Goal: Communication & Community: Participate in discussion

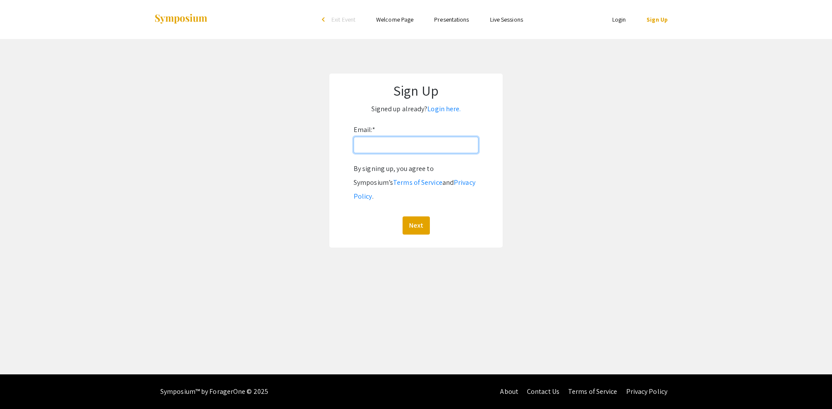
click at [371, 140] on input "Email: *" at bounding box center [416, 145] width 125 height 16
click at [569, 128] on app-signup "Sign Up Signed up already? Login here. Email: * By signing up, you agree to Sym…" at bounding box center [416, 161] width 832 height 174
click at [391, 141] on input "Email: *" at bounding box center [416, 145] width 125 height 16
type input "Lukabwaye@gmail.com"
click at [419, 217] on button "Next" at bounding box center [416, 226] width 27 height 18
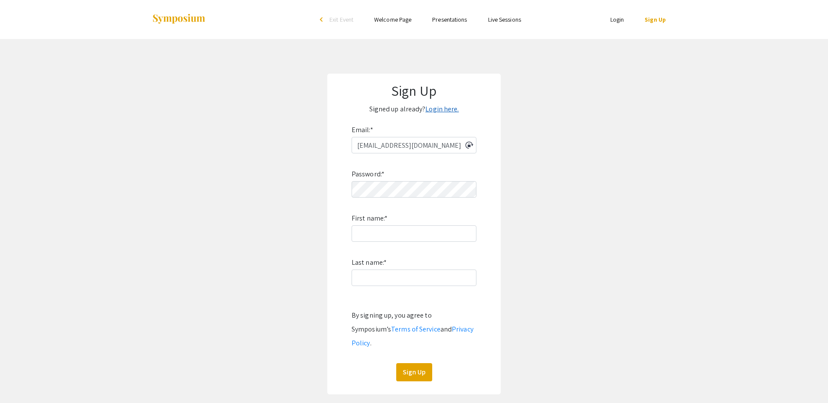
click at [444, 107] on link "Login here." at bounding box center [441, 108] width 33 height 9
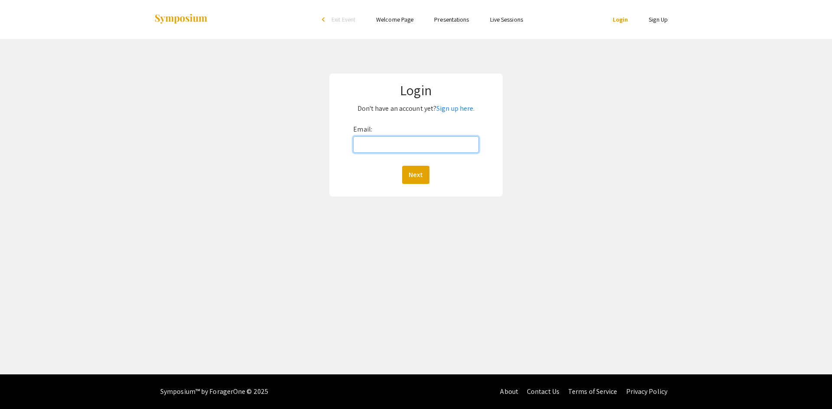
click at [402, 144] on input "Email:" at bounding box center [415, 144] width 125 height 16
click at [413, 148] on input "Email:" at bounding box center [415, 144] width 125 height 16
type input "Lukabwaye@gmail.com"
click at [404, 167] on button "Next" at bounding box center [415, 175] width 27 height 18
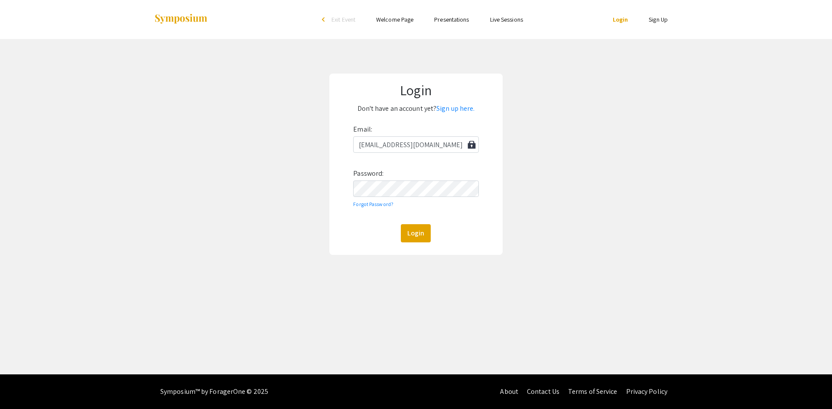
click at [411, 172] on div "Email: Lukabwaye@gmail.com Password: Forgot Password? Login" at bounding box center [415, 183] width 125 height 120
click at [392, 199] on div "Email: Lukabwaye@gmail.com Password: Forgot Password? Login" at bounding box center [415, 183] width 125 height 120
click at [371, 204] on link "Forgot Password?" at bounding box center [373, 204] width 40 height 6
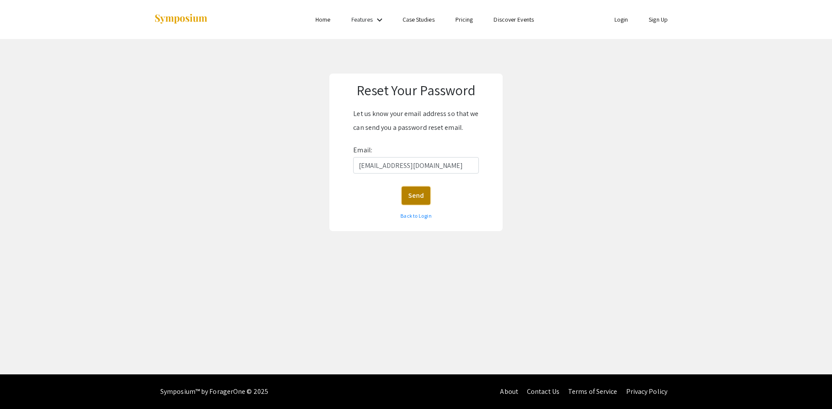
click at [421, 197] on button "Send" at bounding box center [416, 196] width 29 height 18
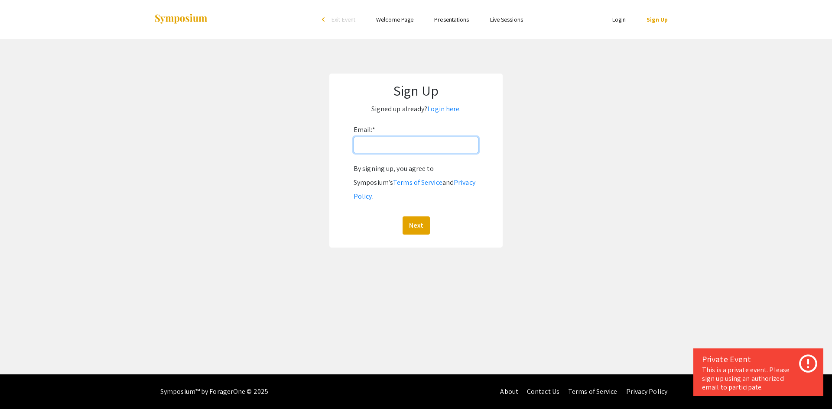
drag, startPoint x: 382, startPoint y: 141, endPoint x: 394, endPoint y: 151, distance: 15.7
click at [382, 141] on input "Email: *" at bounding box center [416, 145] width 125 height 16
type input "Lukabwaye@gmail.com"
click at [424, 217] on button "Next" at bounding box center [416, 226] width 27 height 18
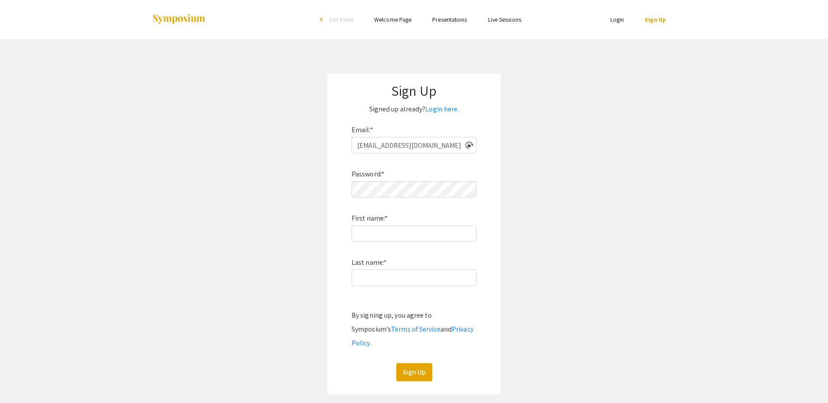
drag, startPoint x: 535, startPoint y: 156, endPoint x: 525, endPoint y: 156, distance: 10.0
click at [536, 156] on app-signup "Sign Up Signed up already? Login here. Email: * Lukabwaye@gmail.com Password: *…" at bounding box center [414, 234] width 828 height 321
click at [409, 238] on input "First name: *" at bounding box center [413, 233] width 125 height 16
type input "Luka"
click at [368, 282] on input "Last name: *" at bounding box center [413, 278] width 125 height 16
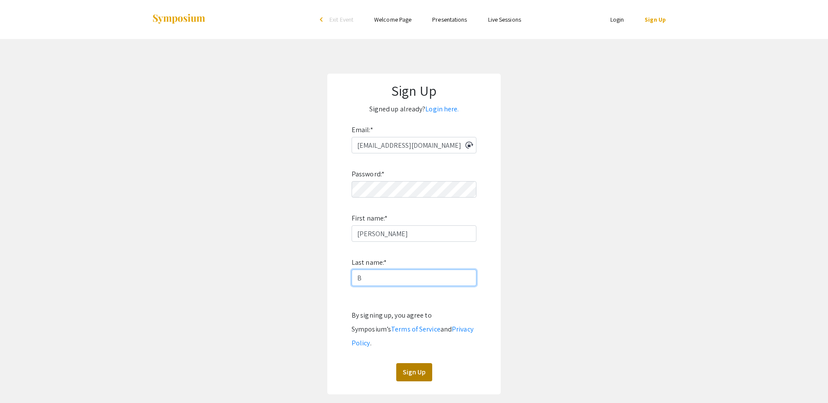
type input "B"
click at [413, 363] on button "Sign Up" at bounding box center [414, 372] width 36 height 18
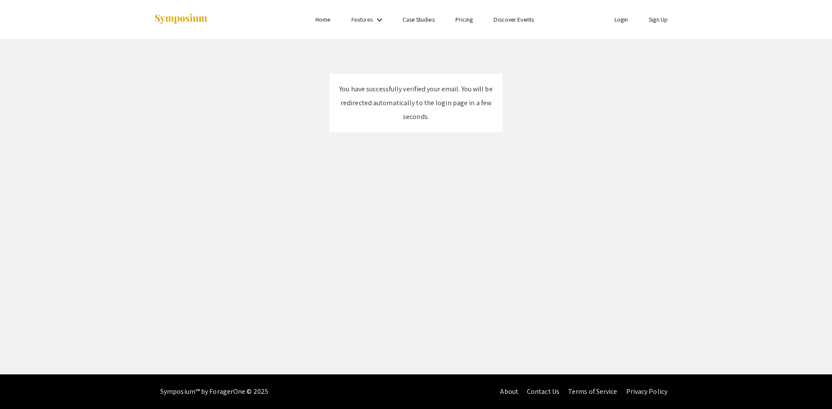
click at [322, 19] on link "Home" at bounding box center [322, 20] width 15 height 8
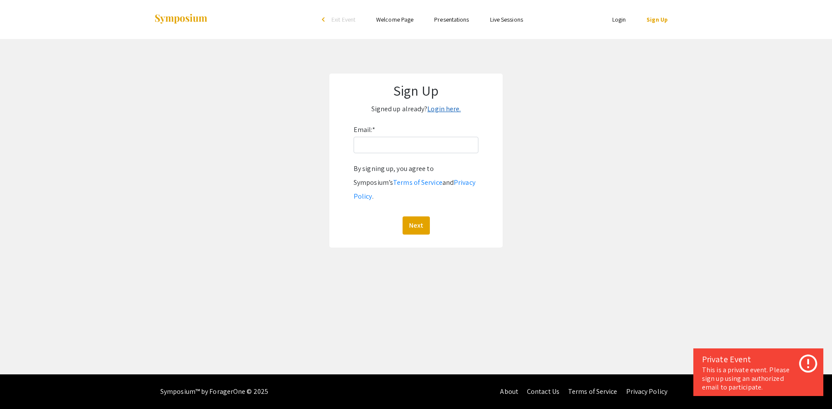
click at [444, 108] on link "Login here." at bounding box center [443, 108] width 33 height 9
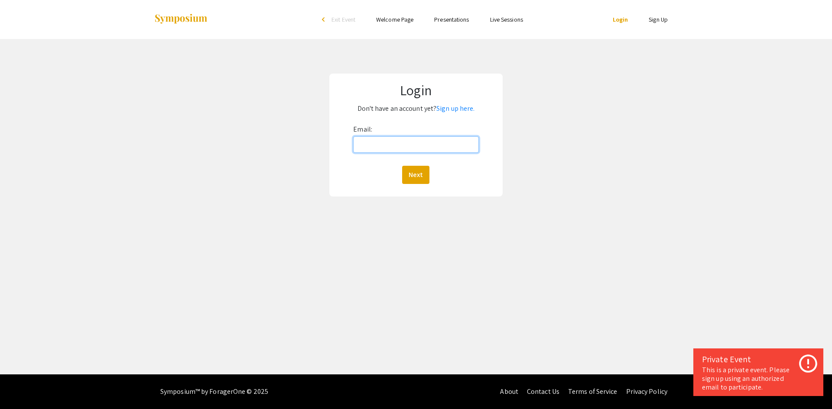
click at [401, 144] on input "Email:" at bounding box center [415, 144] width 125 height 16
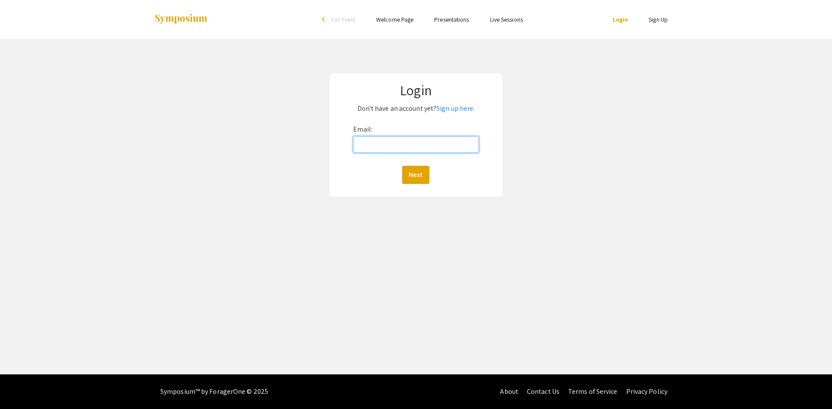
type input "Lukabwaye@gmail.com"
click at [411, 182] on button "Next" at bounding box center [415, 175] width 27 height 18
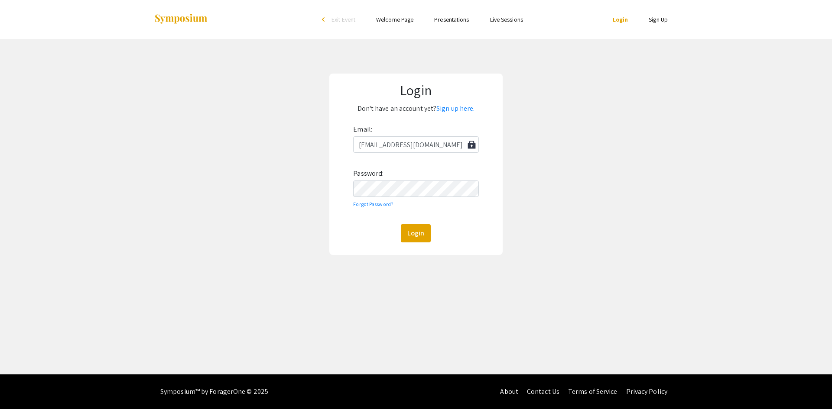
click at [422, 173] on div "Email: Lukabwaye@gmail.com Password: Forgot Password? Login" at bounding box center [415, 183] width 125 height 120
click at [414, 234] on button "Login" at bounding box center [416, 233] width 30 height 18
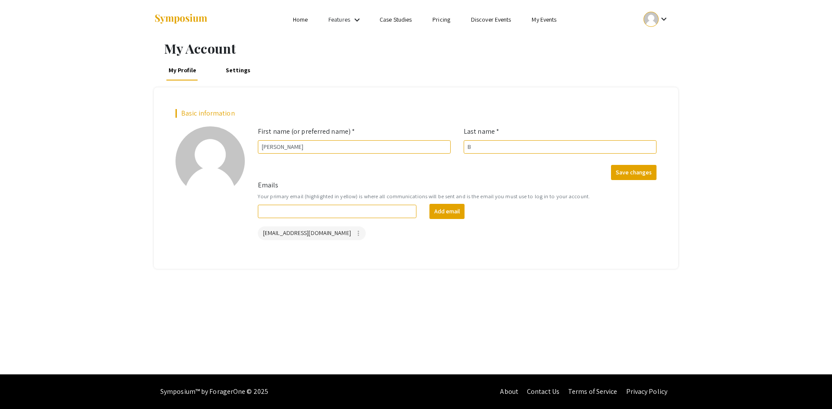
click at [307, 15] on li "Home" at bounding box center [301, 19] width 36 height 10
click at [303, 19] on link "Home" at bounding box center [300, 20] width 15 height 8
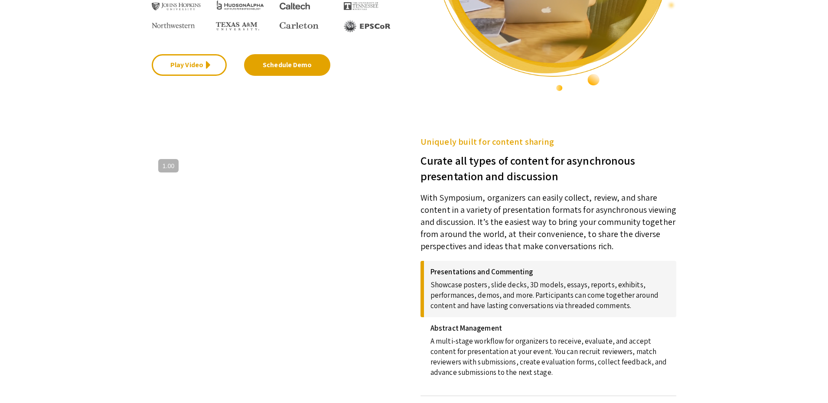
scroll to position [130, 0]
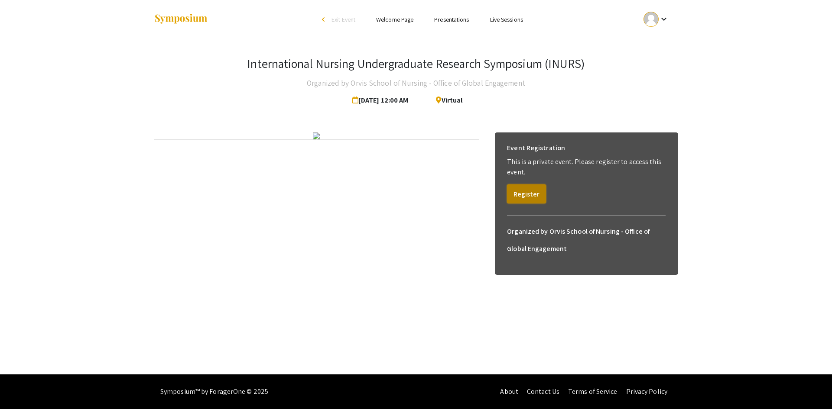
click at [520, 195] on button "Register" at bounding box center [526, 194] width 39 height 19
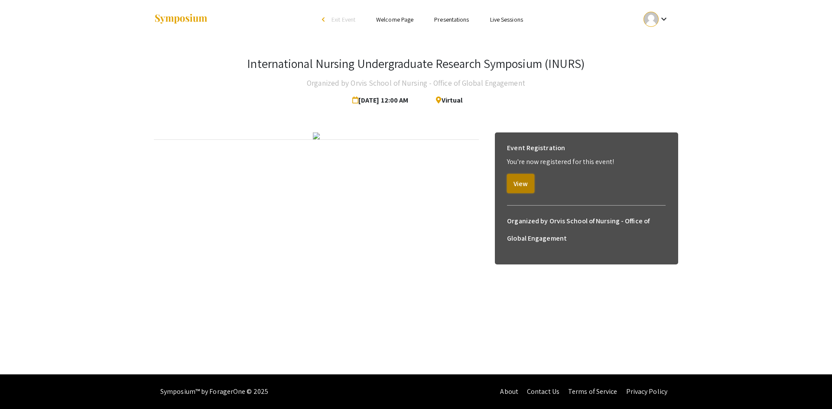
click at [516, 191] on button "View" at bounding box center [520, 183] width 27 height 19
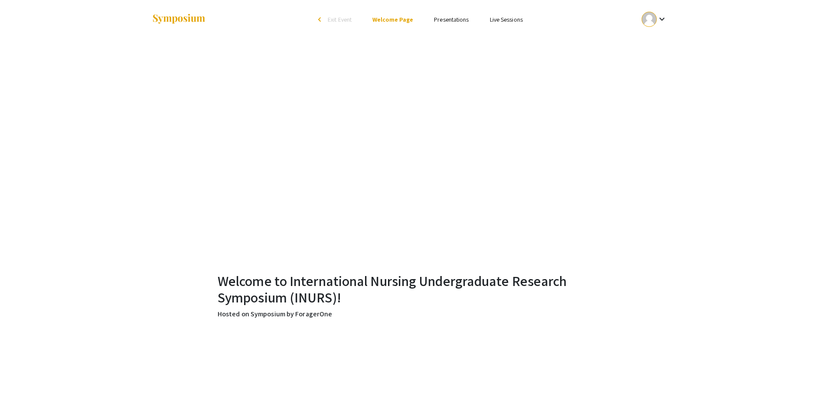
click at [452, 19] on link "Presentations" at bounding box center [451, 20] width 35 height 8
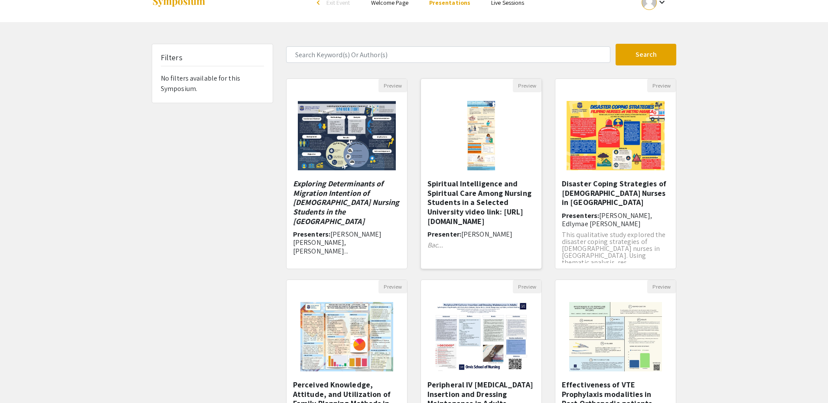
scroll to position [172, 0]
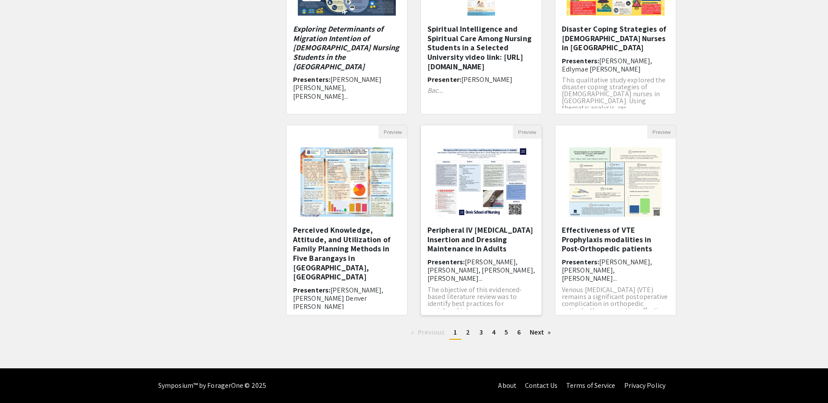
click at [492, 204] on img "Open Presentation <p>Peripheral IV Catheter Insertion and Dressing Maintenance …" at bounding box center [481, 182] width 110 height 87
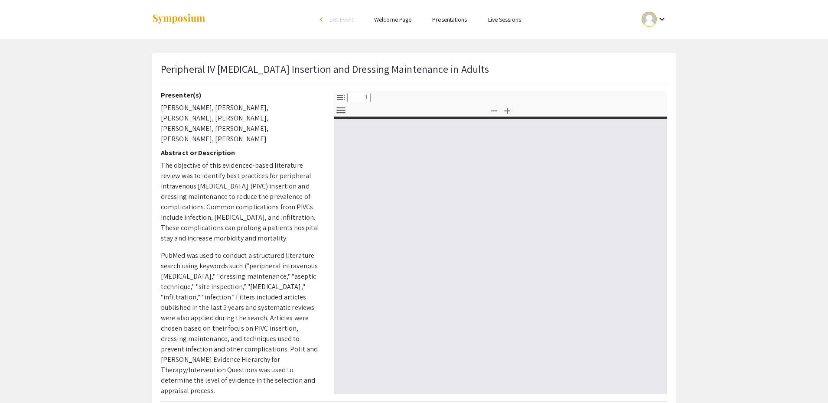
select select "custom"
type input "0"
select select "custom"
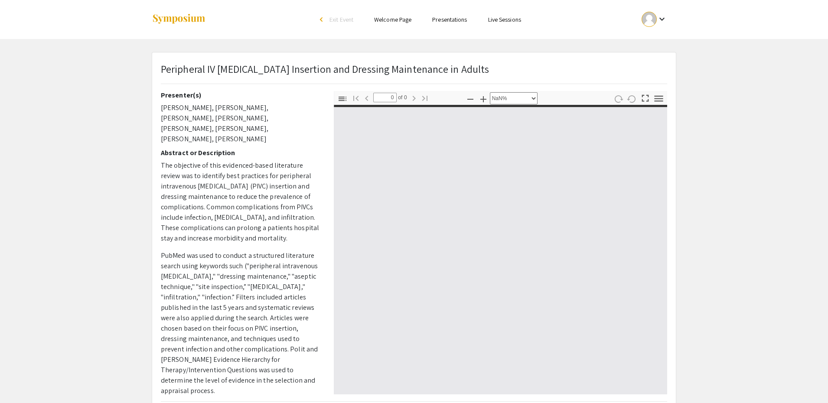
type input "1"
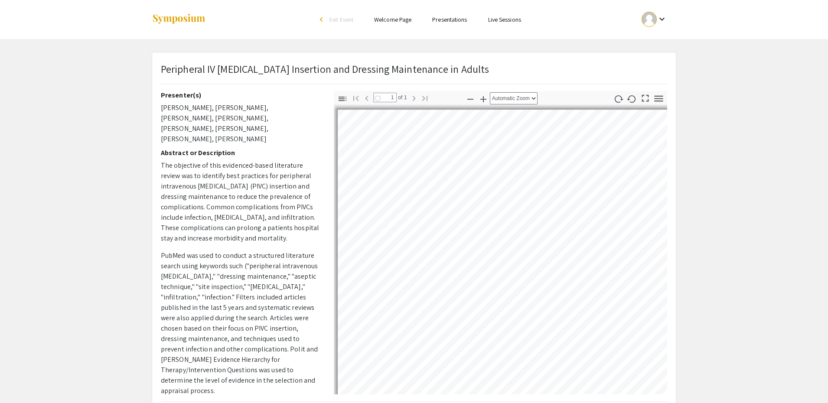
select select "auto"
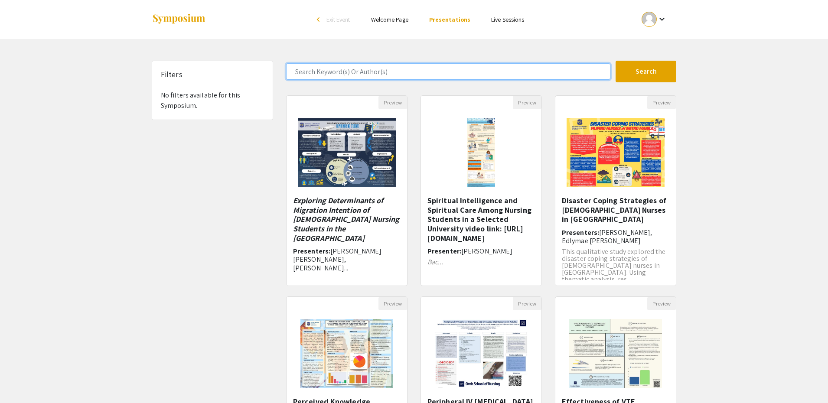
click at [461, 74] on input "Search Keyword(s) Or Author(s)" at bounding box center [448, 71] width 324 height 16
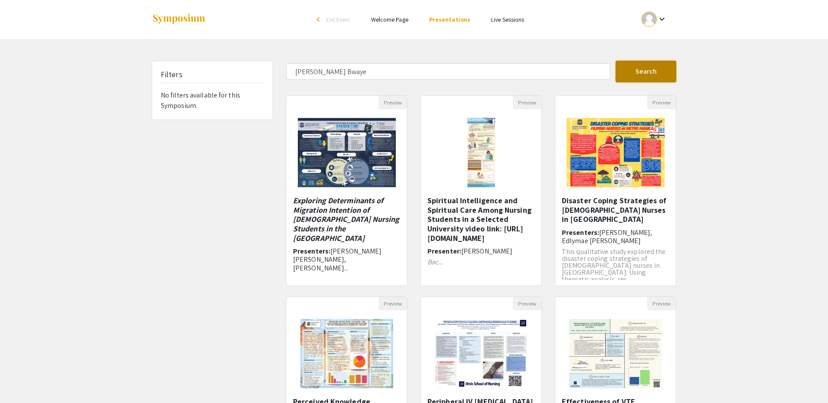
click at [637, 64] on button "Search" at bounding box center [645, 72] width 61 height 22
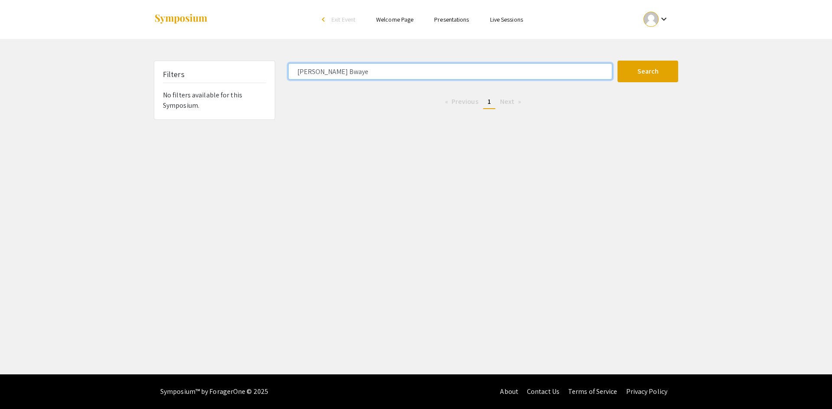
drag, startPoint x: 459, startPoint y: 69, endPoint x: 312, endPoint y: 73, distance: 147.4
click at [312, 73] on input "[PERSON_NAME] Bwaye" at bounding box center [450, 71] width 324 height 16
type input "[PERSON_NAME]"
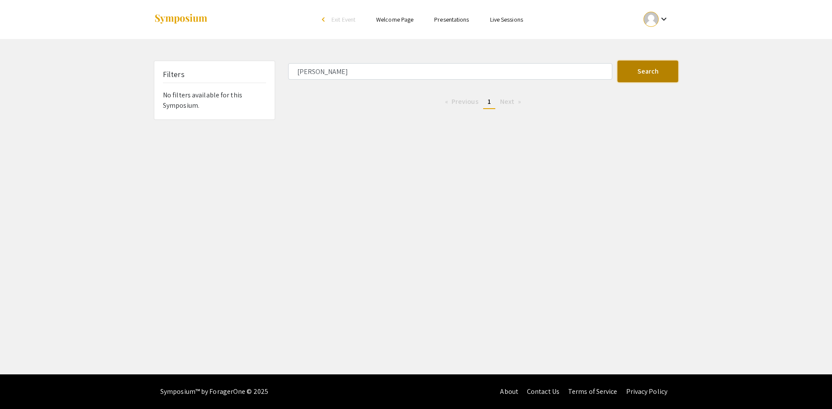
click at [656, 75] on button "Search" at bounding box center [647, 72] width 61 height 22
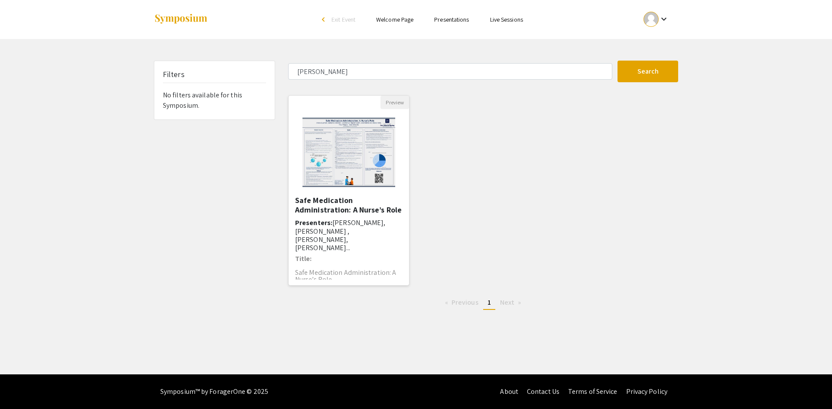
click at [352, 147] on img "Open Presentation <p>Safe Medication Administration: A Nurse’s Role</p>" at bounding box center [349, 152] width 110 height 87
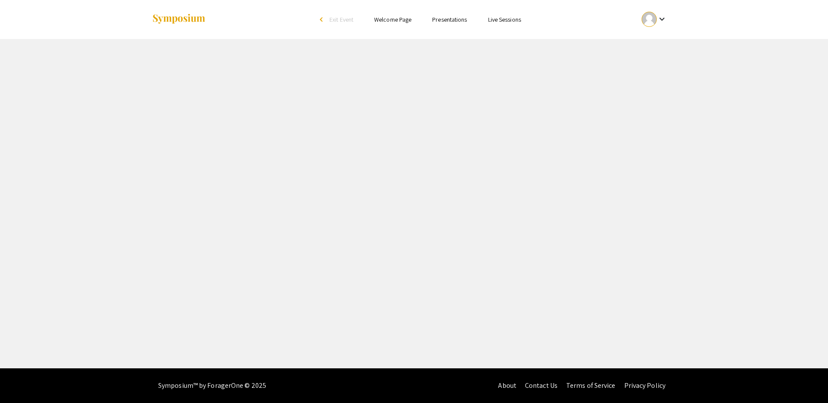
select select "custom"
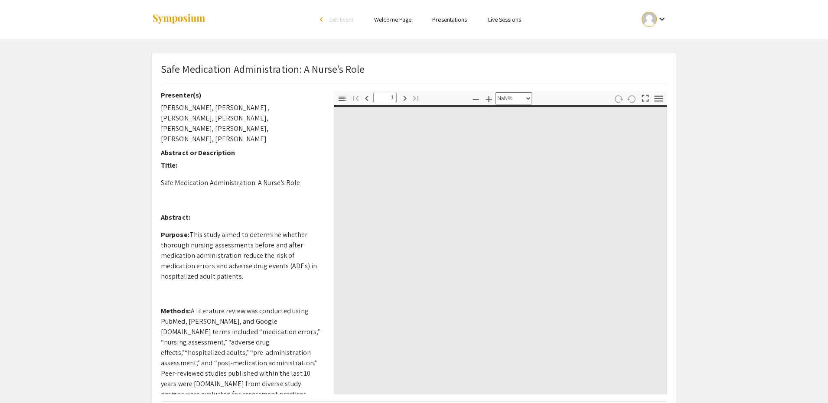
type input "0"
select select "custom"
type input "1"
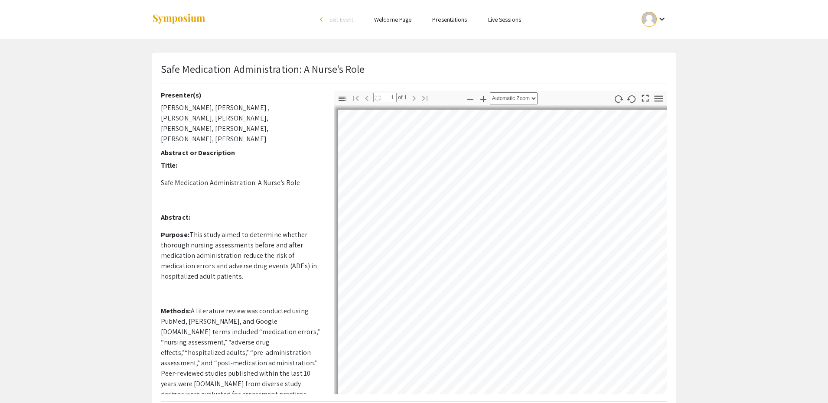
select select "auto"
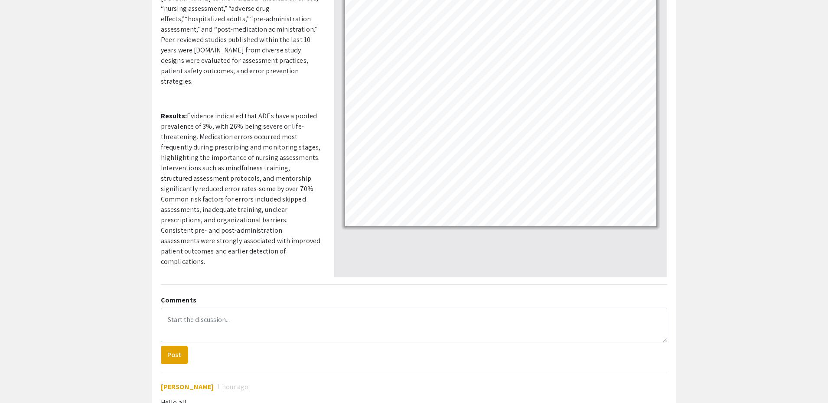
scroll to position [335, 0]
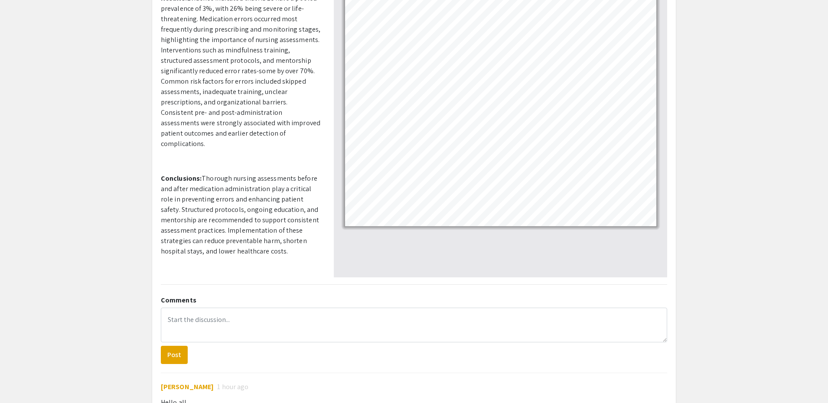
click at [224, 281] on link "[URL][DOMAIN_NAME]" at bounding box center [213, 285] width 68 height 9
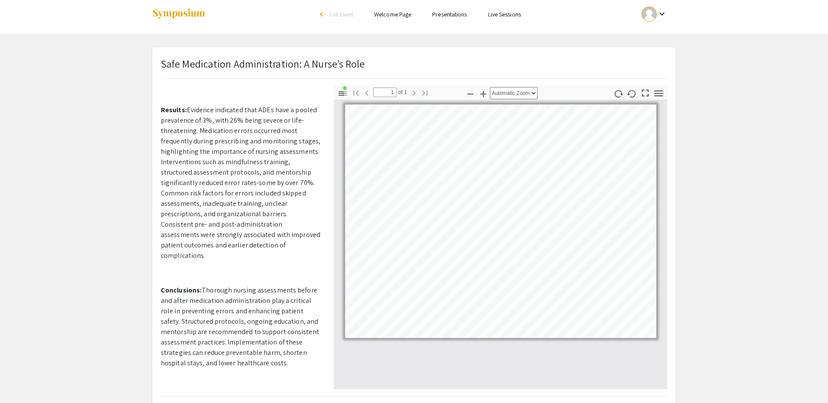
scroll to position [0, 0]
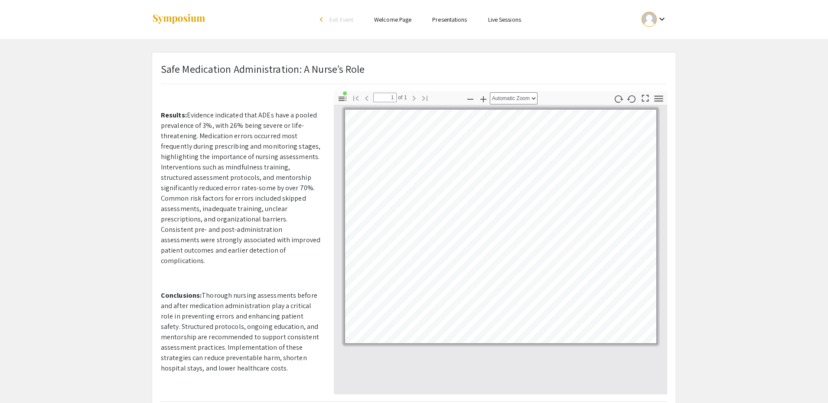
click at [448, 19] on link "Presentations" at bounding box center [449, 20] width 35 height 8
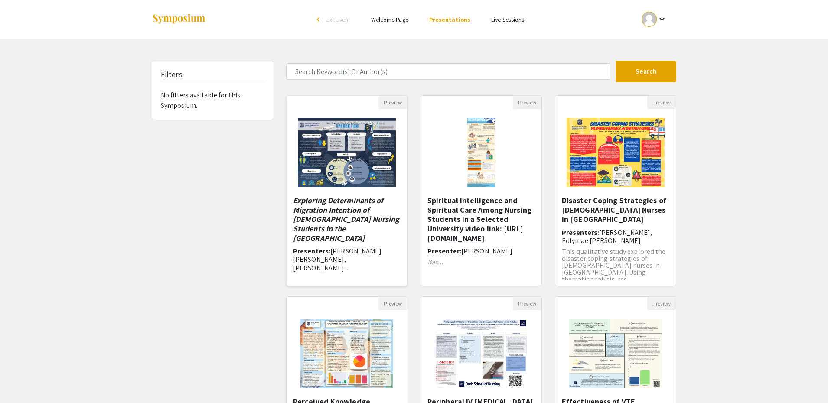
click at [315, 172] on img "Open Presentation <p><em>Exploring Determinants of Migration Intention of Filip…" at bounding box center [346, 152] width 115 height 87
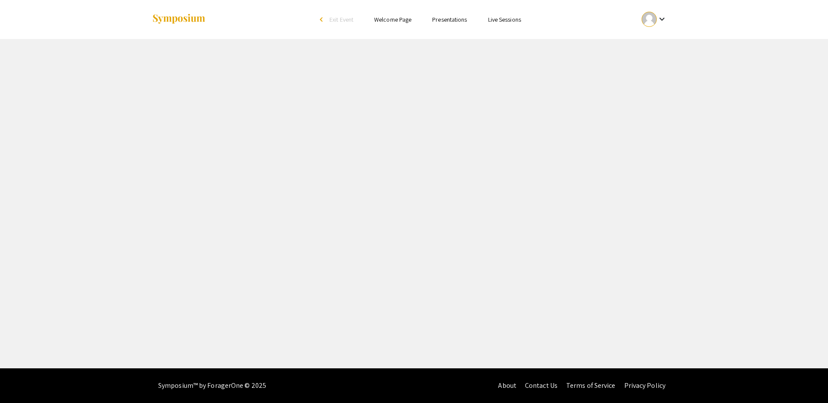
select select "custom"
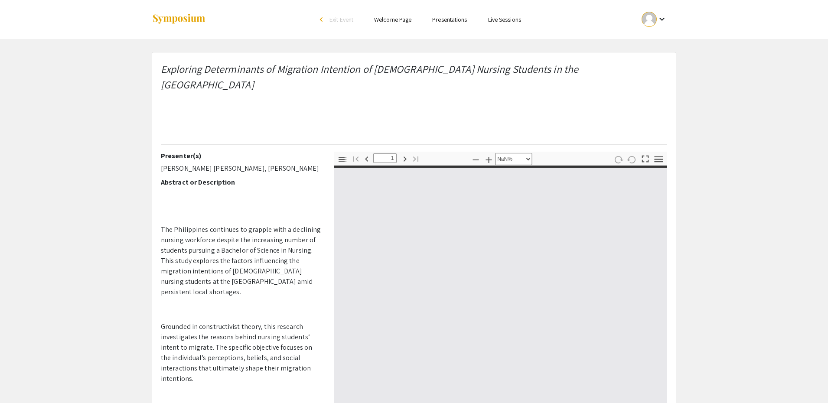
type input "0"
select select "custom"
type input "1"
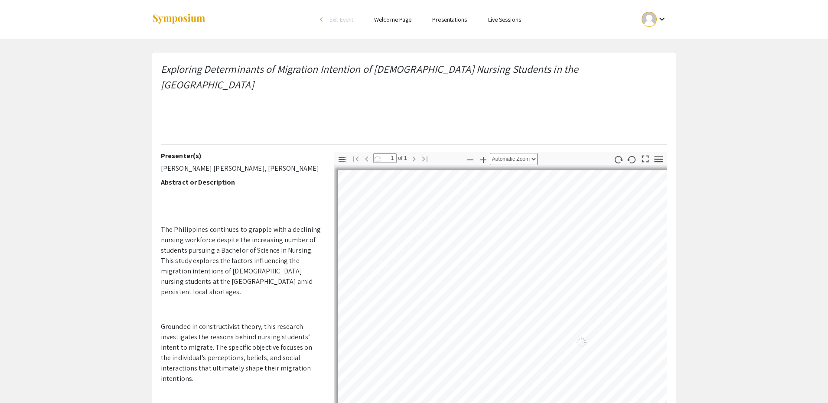
select select "auto"
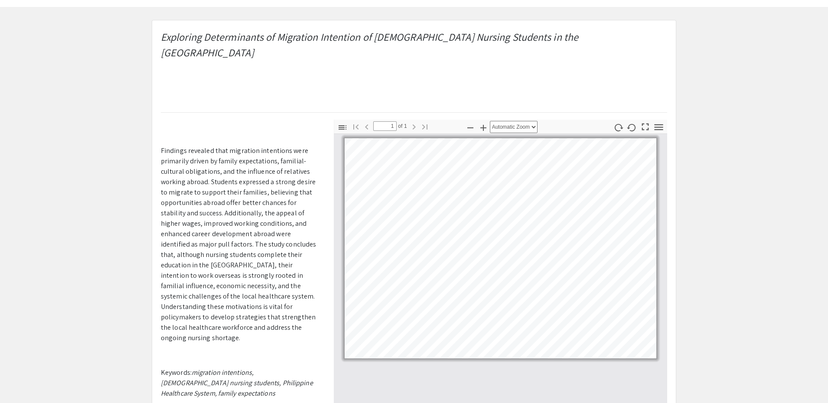
scroll to position [6, 0]
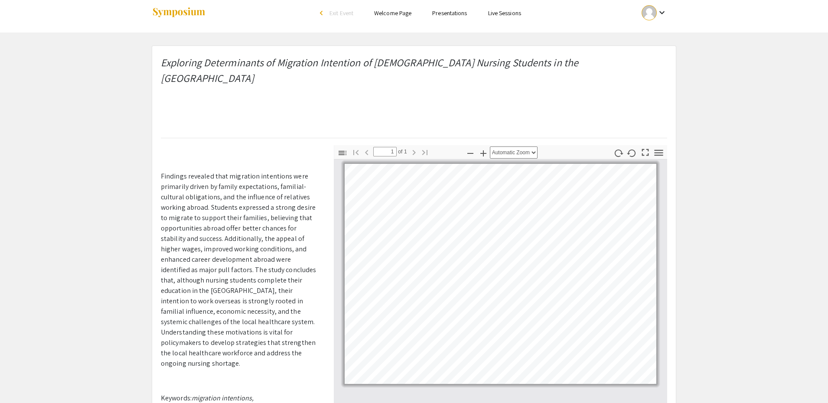
click at [438, 12] on link "Presentations" at bounding box center [449, 13] width 35 height 8
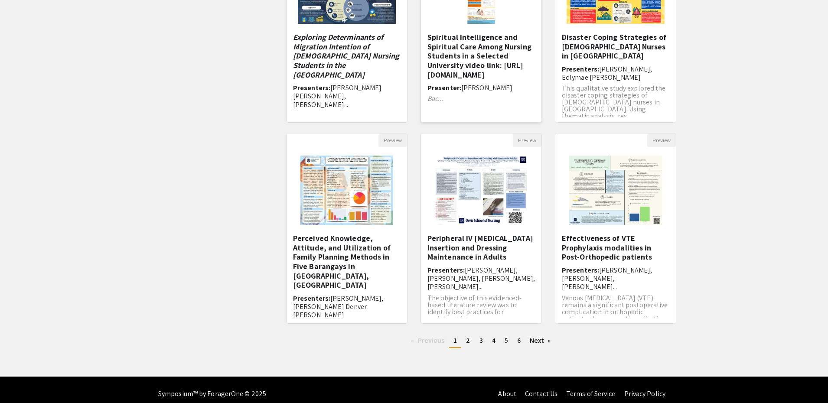
scroll to position [172, 0]
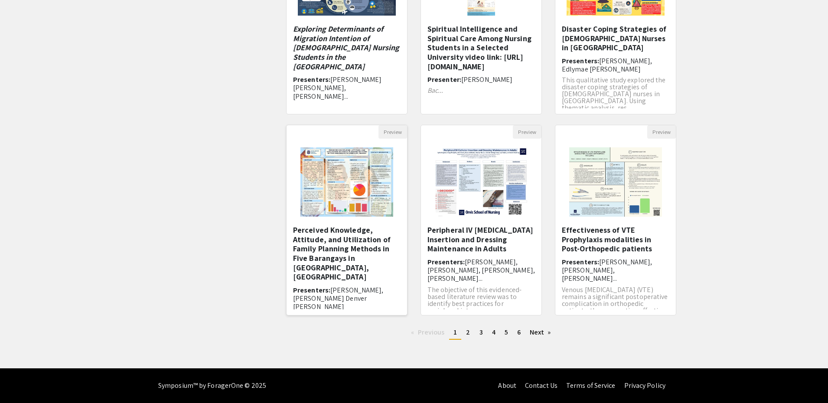
click at [348, 179] on img "Open Presentation <p>Perceived Knowledge, Attitude, and Utilization of Family P…" at bounding box center [347, 182] width 110 height 87
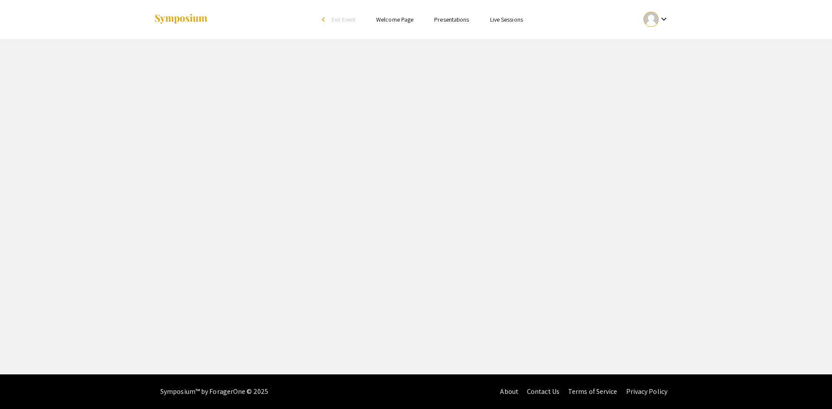
select select "custom"
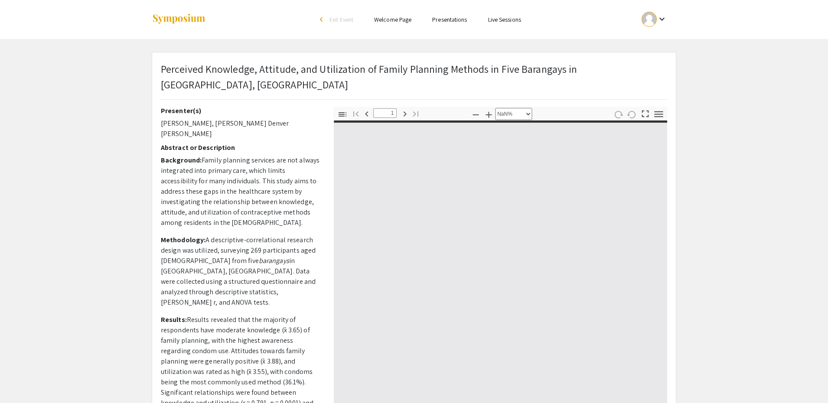
type input "0"
select select "custom"
type input "1"
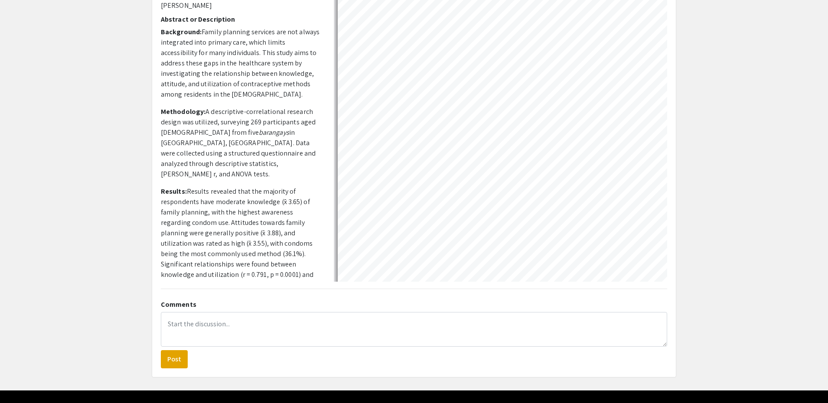
scroll to position [135, 0]
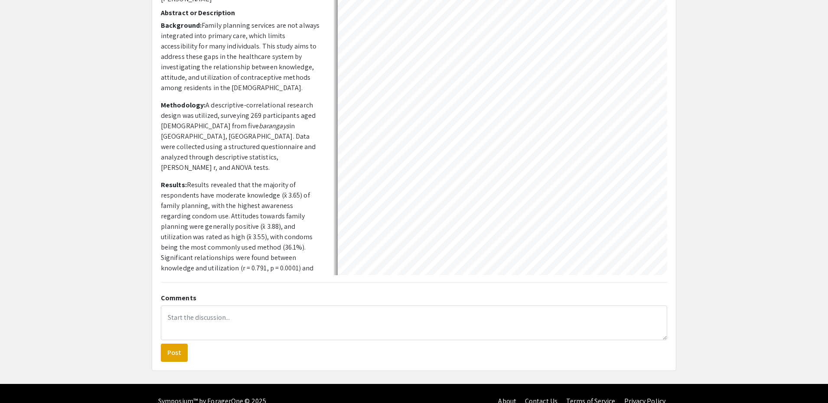
select select "auto"
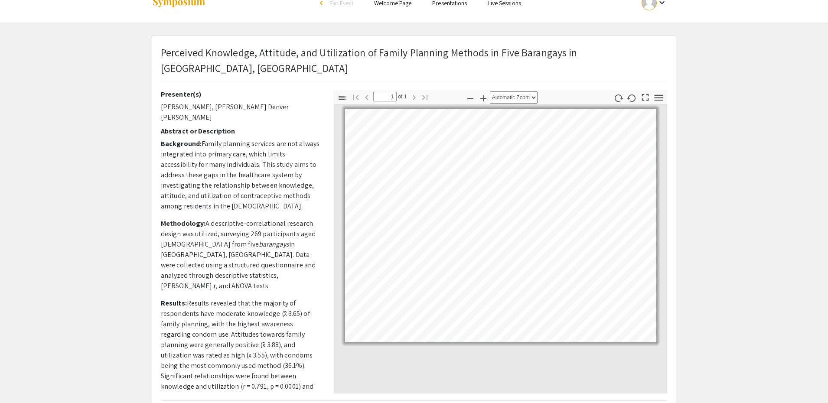
scroll to position [5, 0]
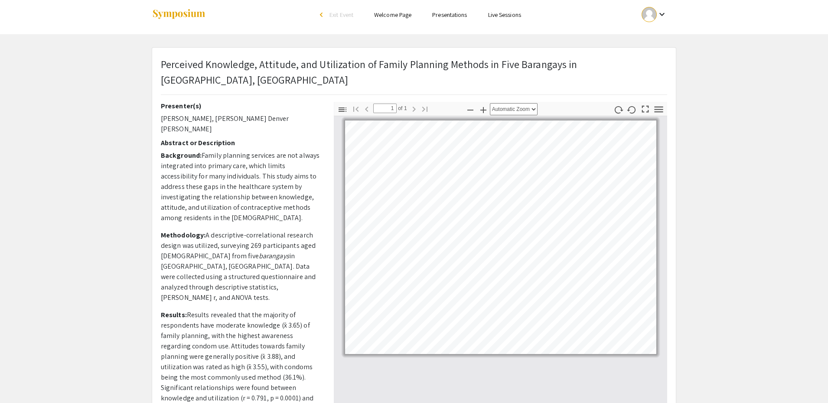
click at [444, 18] on link "Presentations" at bounding box center [449, 15] width 35 height 8
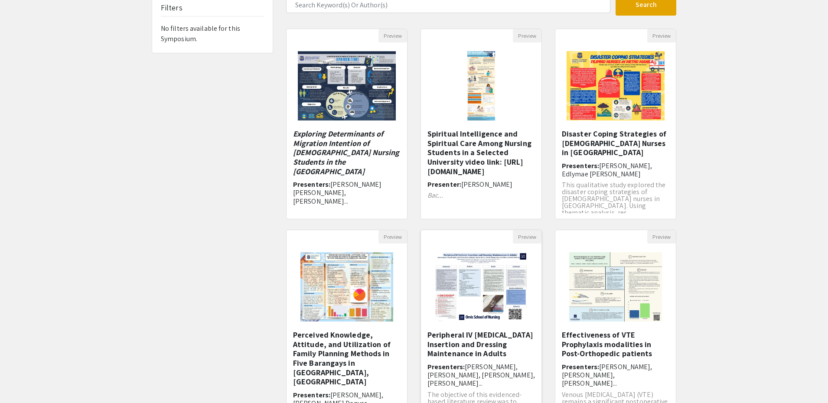
scroll to position [172, 0]
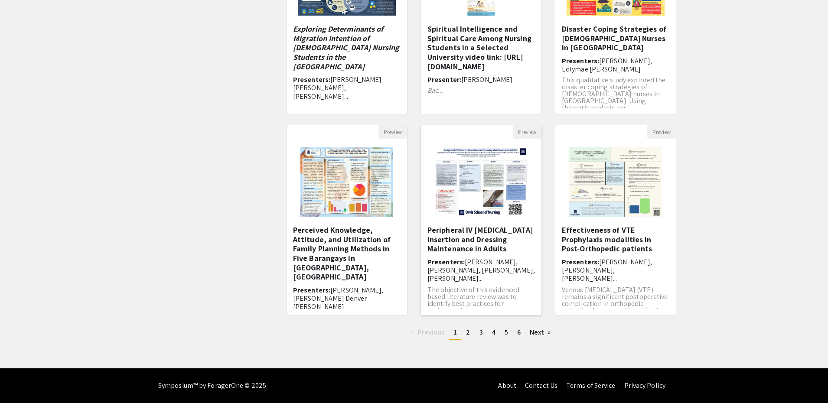
click at [487, 181] on img "Open Presentation <p>Peripheral IV Catheter Insertion and Dressing Maintenance …" at bounding box center [481, 182] width 110 height 87
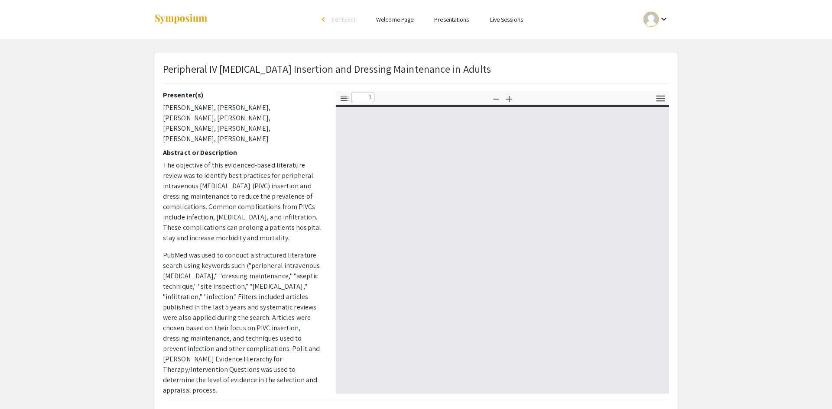
select select "custom"
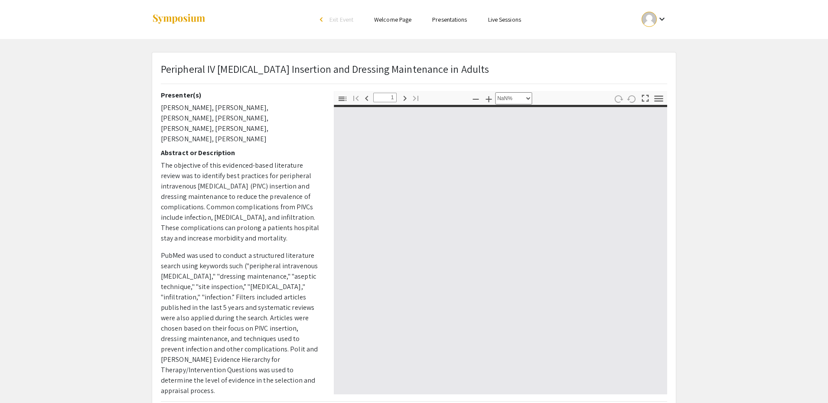
type input "0"
select select "custom"
type input "1"
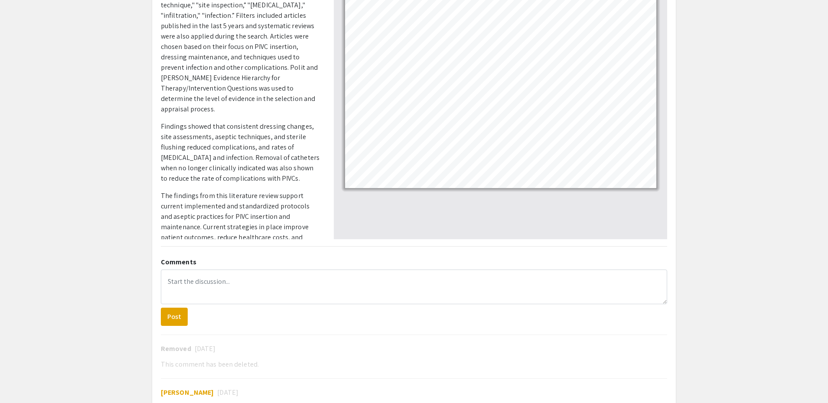
scroll to position [239, 0]
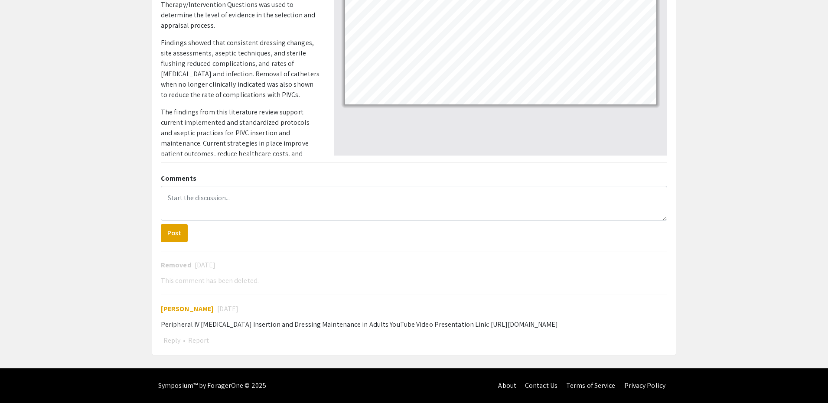
click at [515, 322] on div "Peripheral IV [MEDICAL_DATA] Insertion and Dressing Maintenance in Adults YouTu…" at bounding box center [414, 324] width 506 height 10
click at [459, 324] on div "Peripheral IV [MEDICAL_DATA] Insertion and Dressing Maintenance in Adults YouTu…" at bounding box center [414, 324] width 506 height 10
drag, startPoint x: 457, startPoint y: 325, endPoint x: 635, endPoint y: 316, distance: 178.3
click at [635, 316] on div "[PERSON_NAME] [DATE] Peripheral IV [MEDICAL_DATA] Insertion and Dressing Mainte…" at bounding box center [414, 321] width 506 height 52
copy div "[URL][DOMAIN_NAME]"
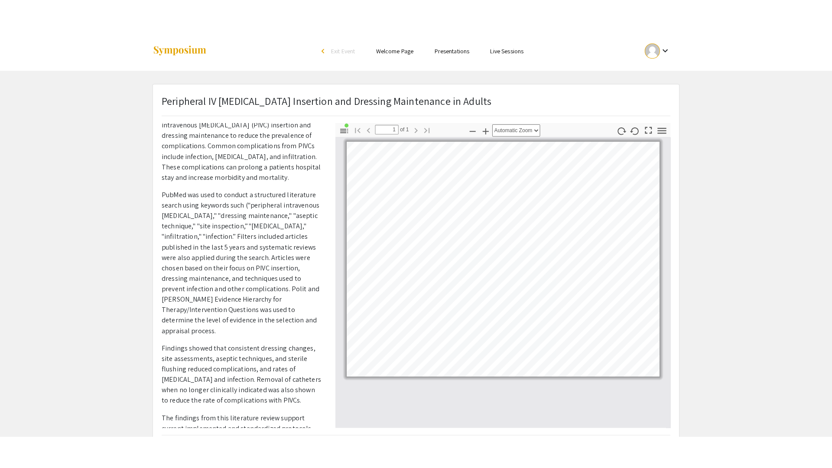
scroll to position [127, 0]
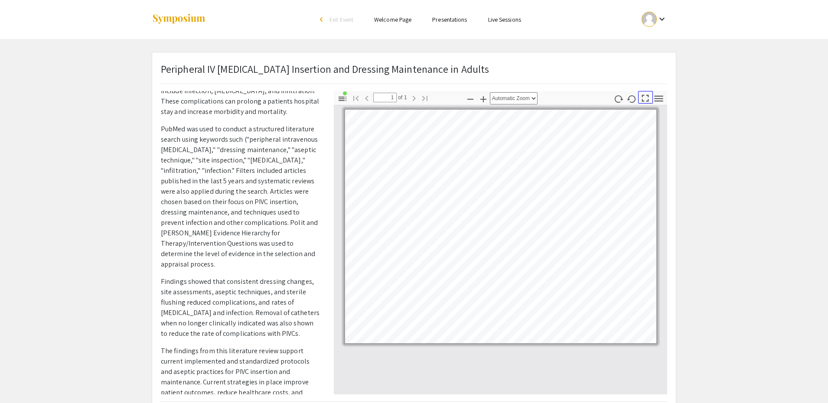
click at [640, 93] on icon "button" at bounding box center [645, 98] width 12 height 12
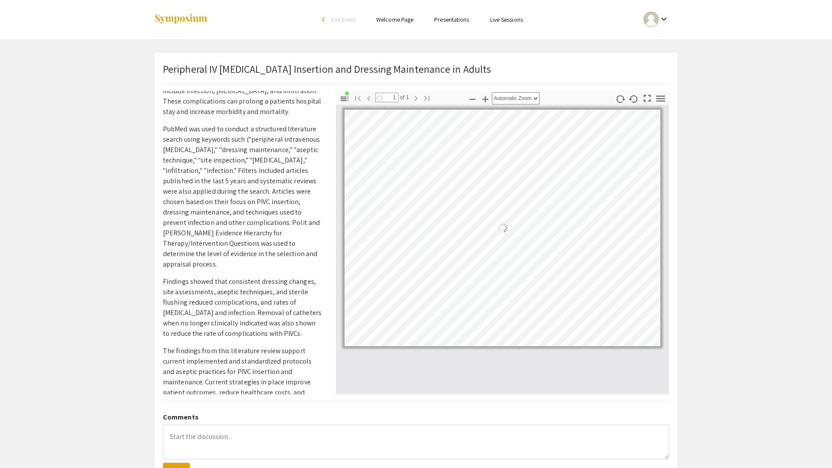
scroll to position [0, 0]
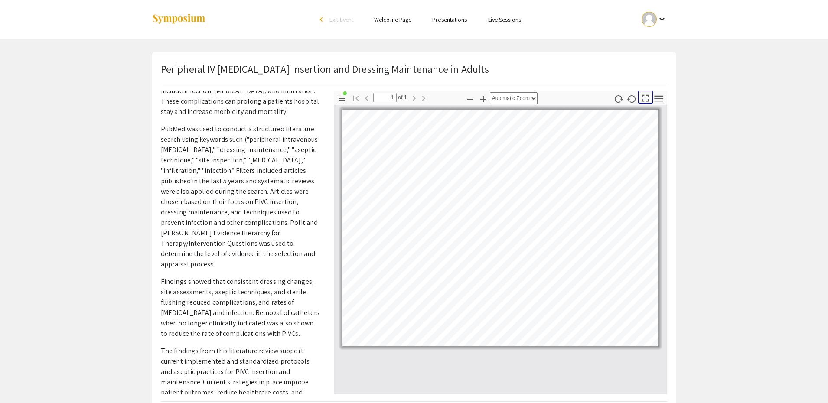
click at [645, 95] on icon "button" at bounding box center [645, 98] width 12 height 12
click at [484, 98] on icon "button" at bounding box center [483, 99] width 10 height 10
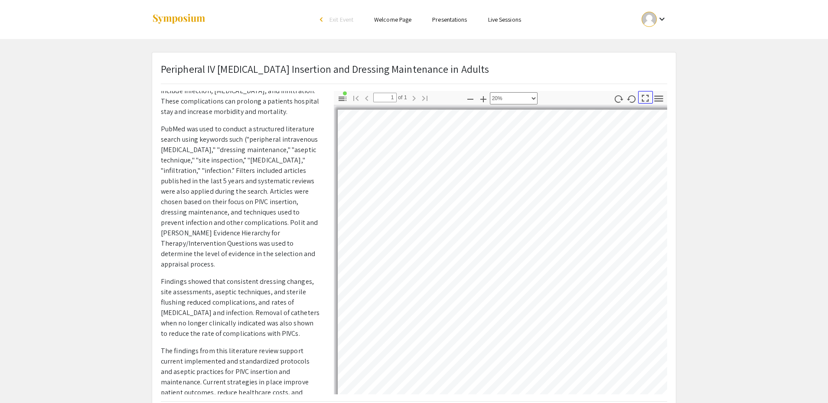
click at [643, 95] on icon "button" at bounding box center [645, 98] width 7 height 7
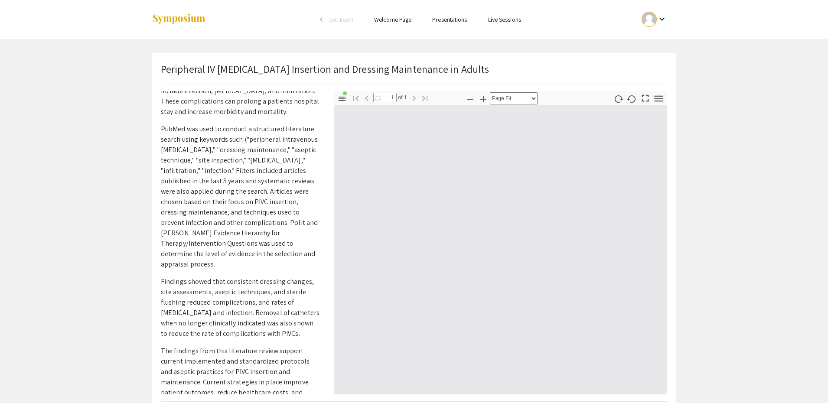
scroll to position [468, 0]
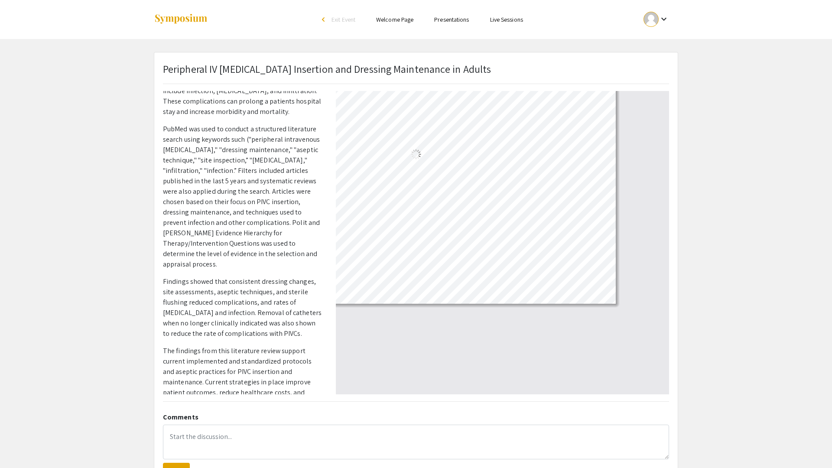
select select "custom"
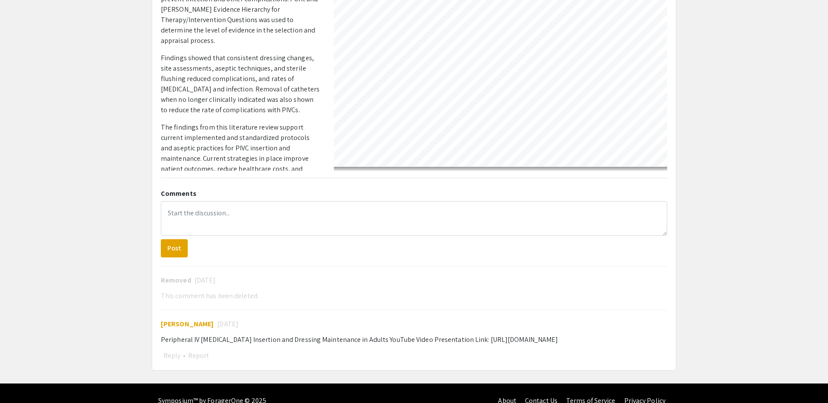
scroll to position [239, 0]
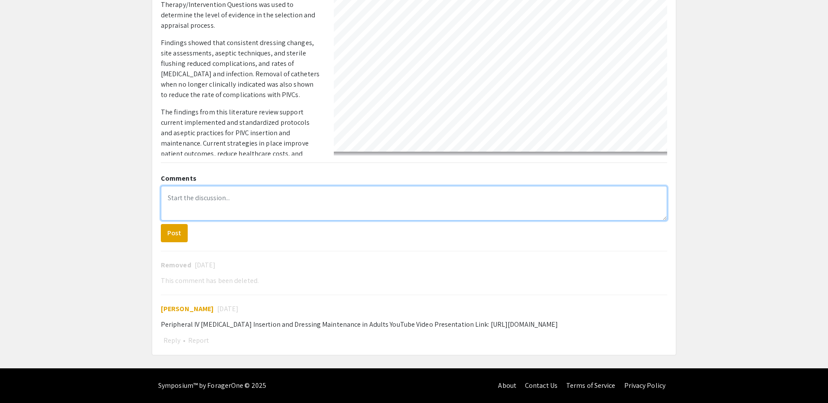
click at [227, 198] on textarea at bounding box center [414, 203] width 506 height 35
paste textarea "I learned that using the I-DECIDED tool, keeping up with dressing changes, and …"
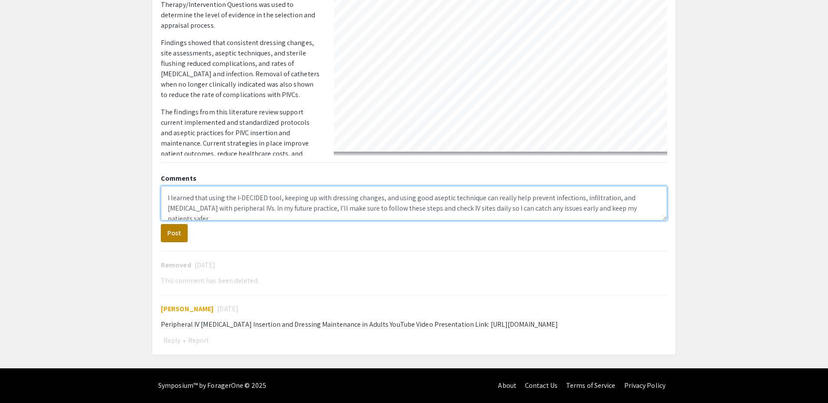
type textarea "I learned that using the I-DECIDED tool, keeping up with dressing changes, and …"
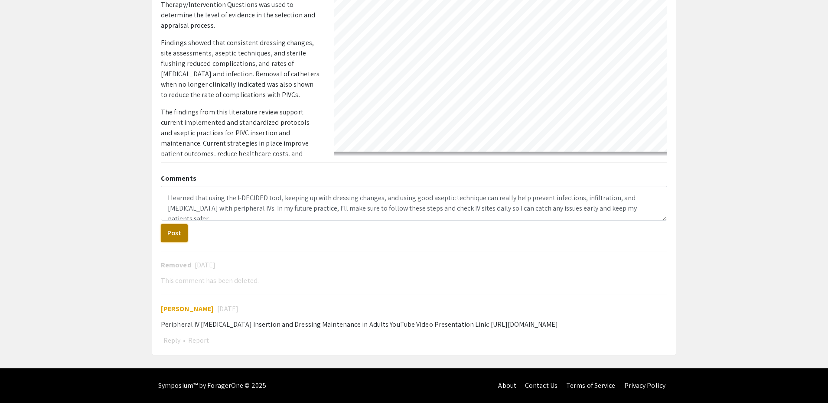
click at [169, 232] on button "Post" at bounding box center [174, 233] width 27 height 18
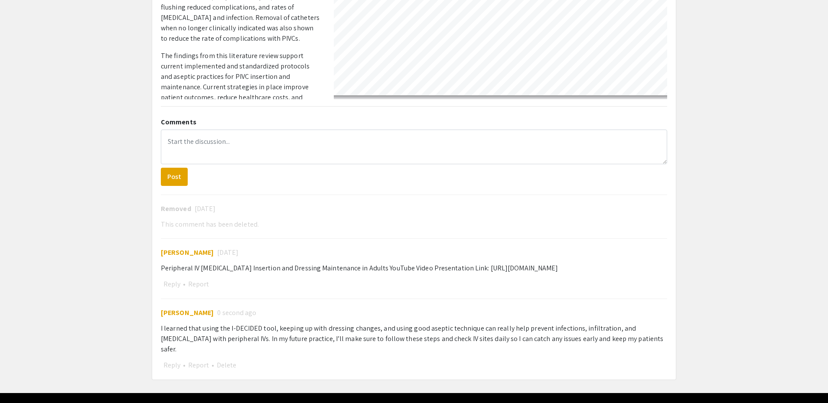
scroll to position [309, 0]
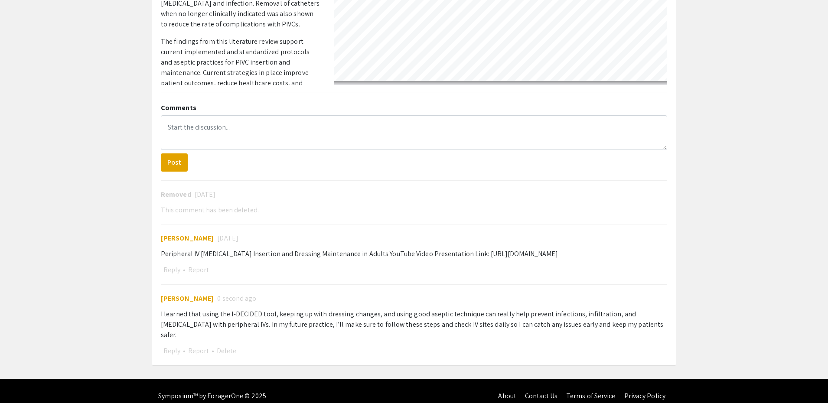
drag, startPoint x: 152, startPoint y: 284, endPoint x: 678, endPoint y: 349, distance: 529.6
drag, startPoint x: 225, startPoint y: 339, endPoint x: 230, endPoint y: 338, distance: 4.8
click at [225, 345] on button "Delete" at bounding box center [226, 350] width 25 height 11
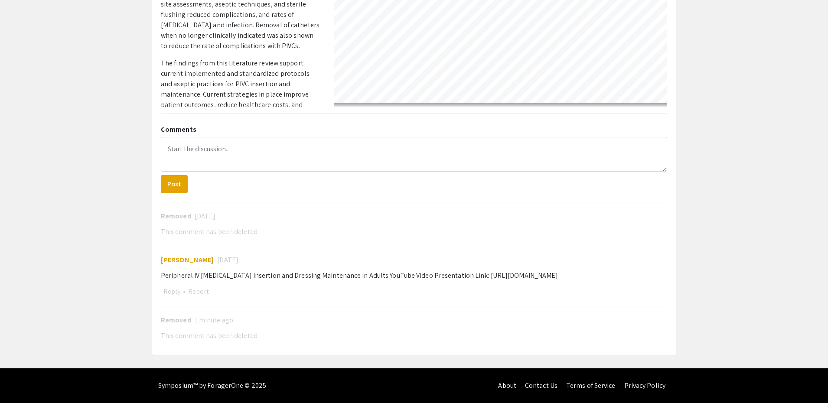
scroll to position [288, 0]
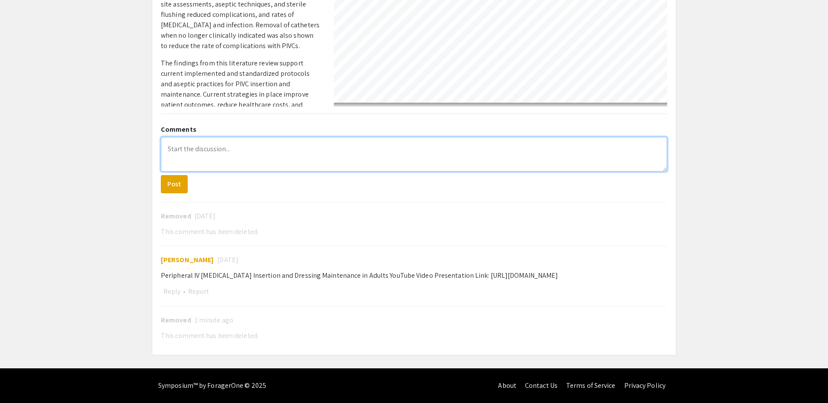
click at [250, 156] on textarea at bounding box center [414, 154] width 506 height 35
click at [188, 147] on textarea at bounding box center [414, 154] width 506 height 35
paste textarea "I learned that using the I-DECIDED tool, keeping up with dressing changes, and …"
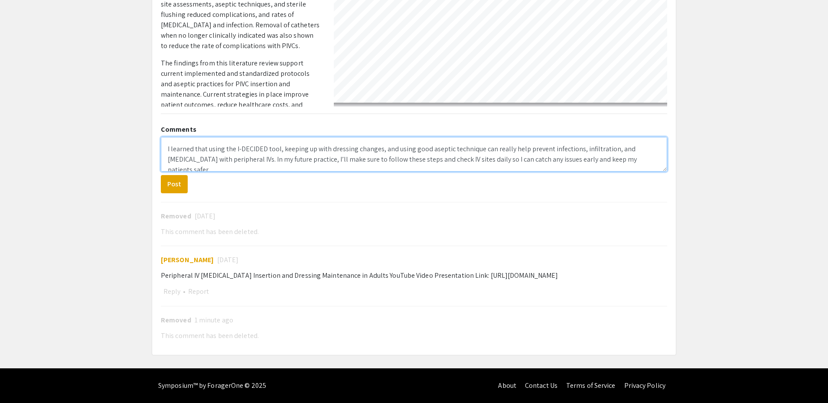
click at [169, 146] on textarea "I learned that using the I-DECIDED tool, keeping up with dressing changes, and …" at bounding box center [414, 154] width 506 height 35
click at [167, 145] on textarea "I learned that using the I-DECIDED tool, keeping up with dressing changes, and …" at bounding box center [414, 154] width 506 height 35
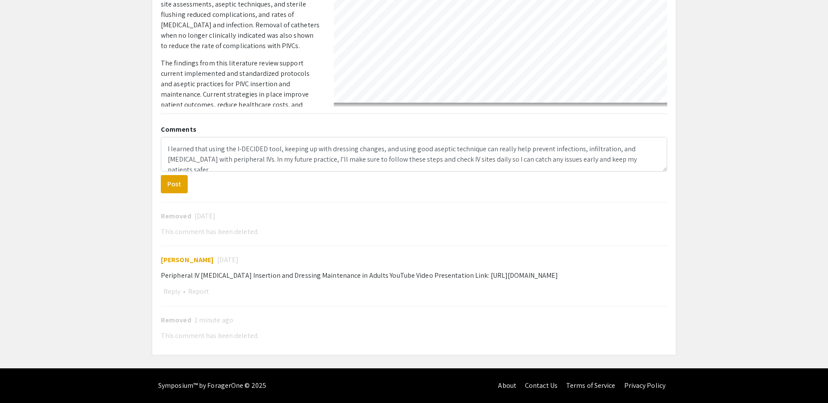
click at [156, 141] on div "Comments I learned that using the I-DECIDED tool, keeping up with dressing chan…" at bounding box center [413, 233] width 519 height 225
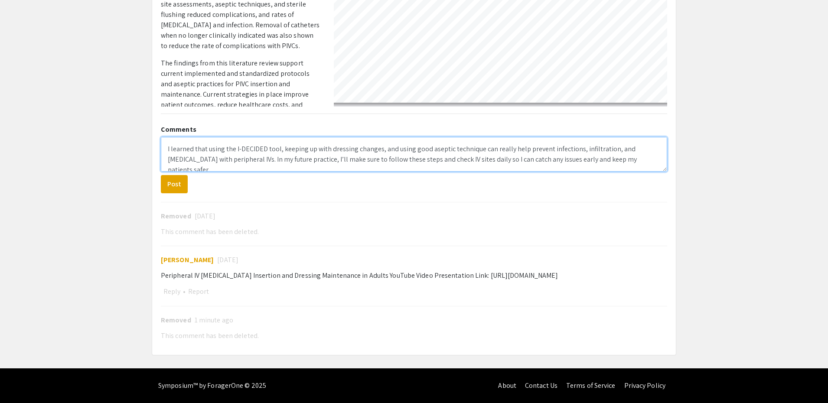
click at [171, 144] on textarea "I learned that using the I-DECIDED tool, keeping up with dressing changes, and …" at bounding box center [414, 154] width 506 height 35
click at [185, 146] on textarea "I learned that using the I-DECIDED tool, keeping up with dressing changes, and …" at bounding box center [414, 154] width 506 height 35
paste textarea "Hi, great poster!"
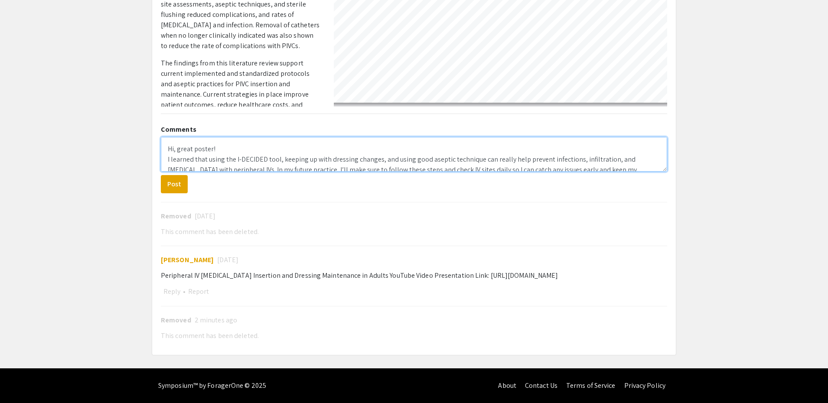
click at [229, 150] on textarea "Hi, great poster! I learned that using the I-DECIDED tool, keeping up with dres…" at bounding box center [414, 154] width 506 height 35
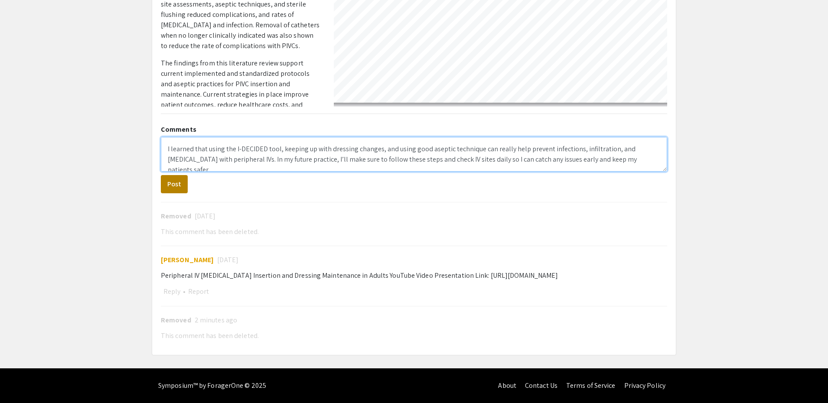
type textarea "Hi, great poster! I learned that using the I-DECIDED tool, keeping up with dres…"
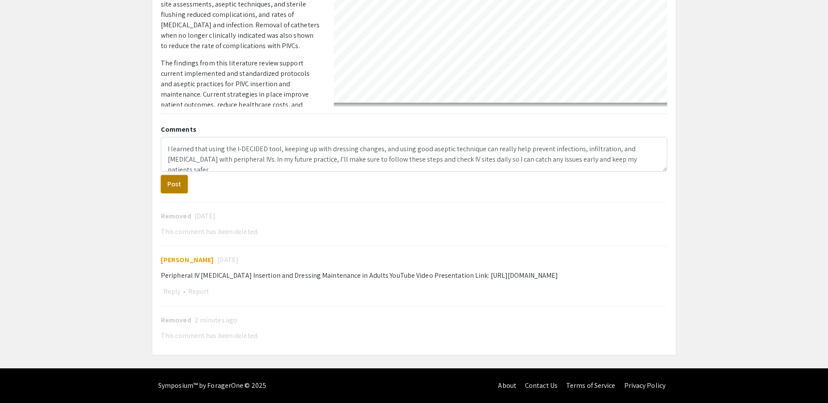
click at [171, 183] on button "Post" at bounding box center [174, 184] width 27 height 18
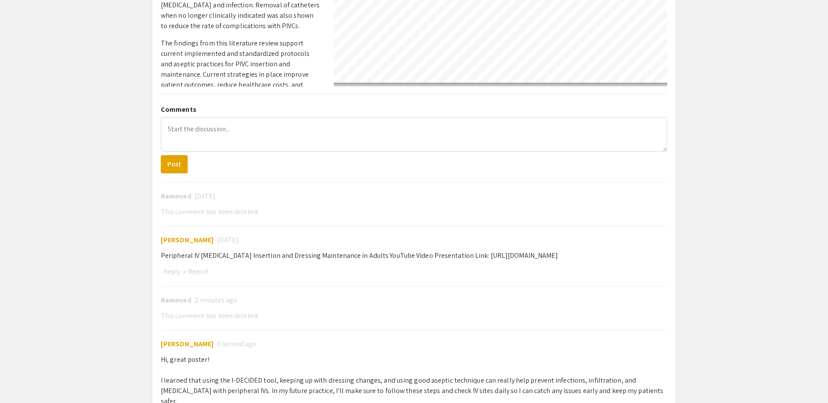
scroll to position [374, 0]
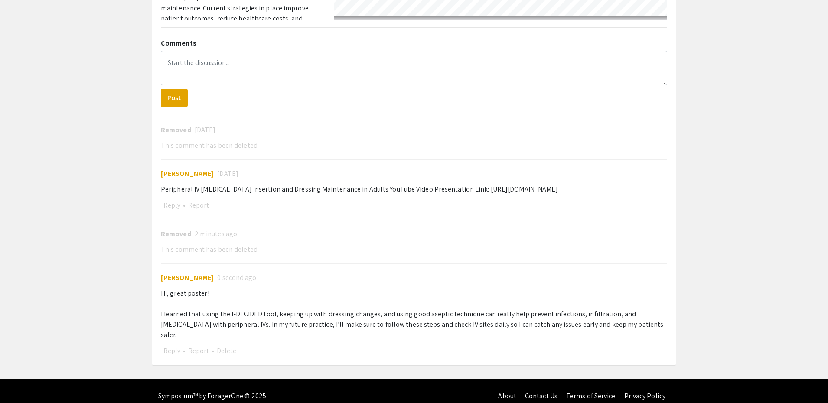
drag, startPoint x: 153, startPoint y: 258, endPoint x: 681, endPoint y: 356, distance: 536.4
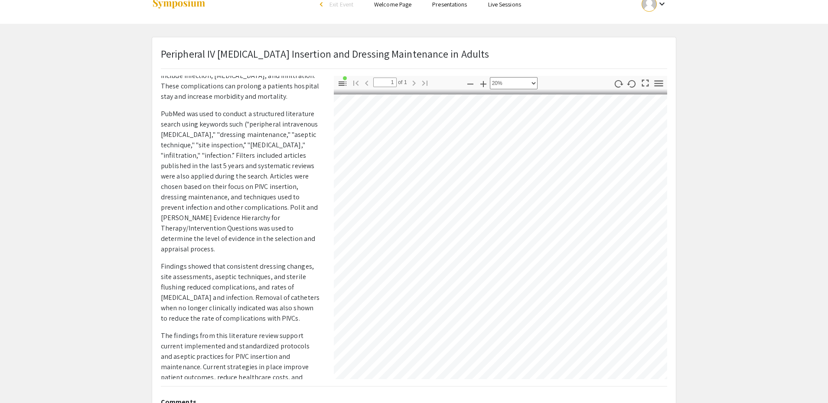
scroll to position [0, 0]
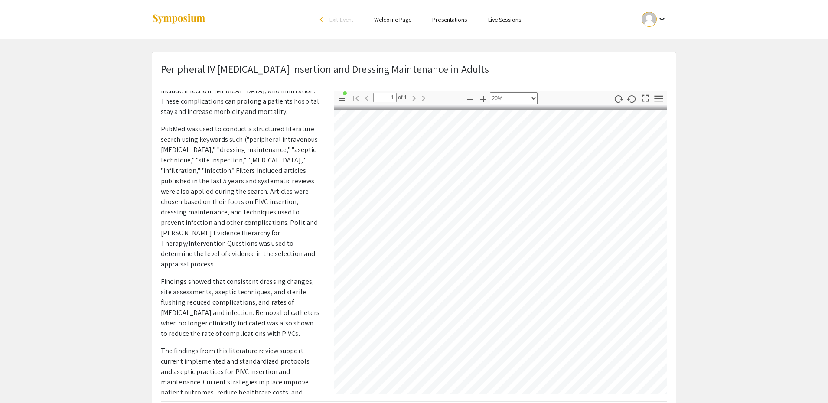
click at [441, 17] on link "Presentations" at bounding box center [449, 20] width 35 height 8
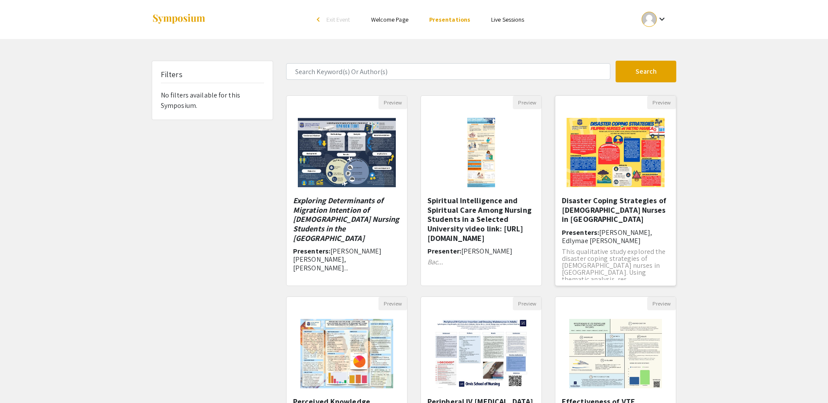
click at [619, 198] on h5 "Disaster Coping Strategies of [DEMOGRAPHIC_DATA] Nurses in [GEOGRAPHIC_DATA]" at bounding box center [615, 210] width 107 height 28
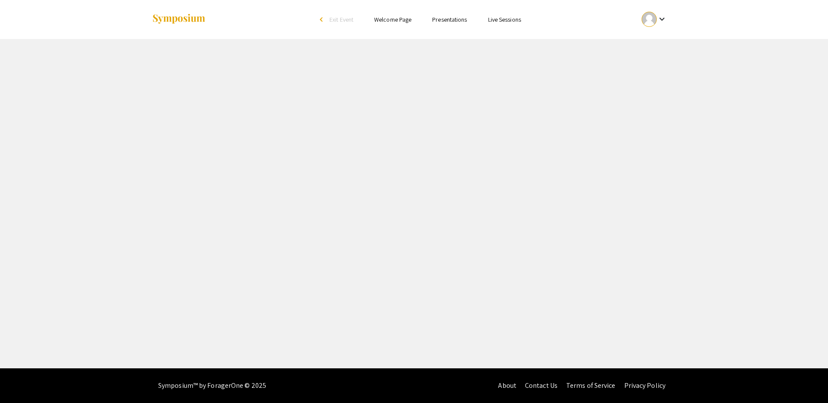
select select "custom"
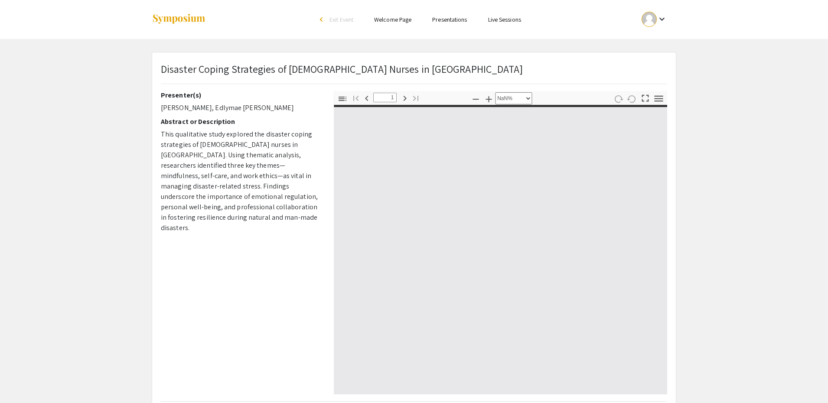
type input "0"
select select "custom"
type input "1"
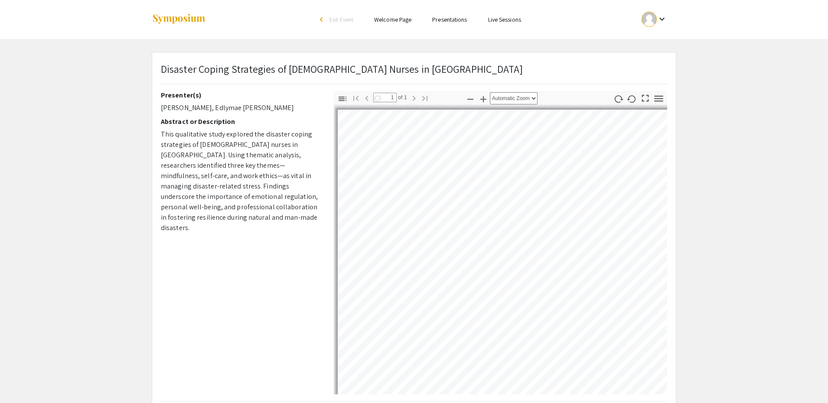
scroll to position [84, 0]
select select "auto"
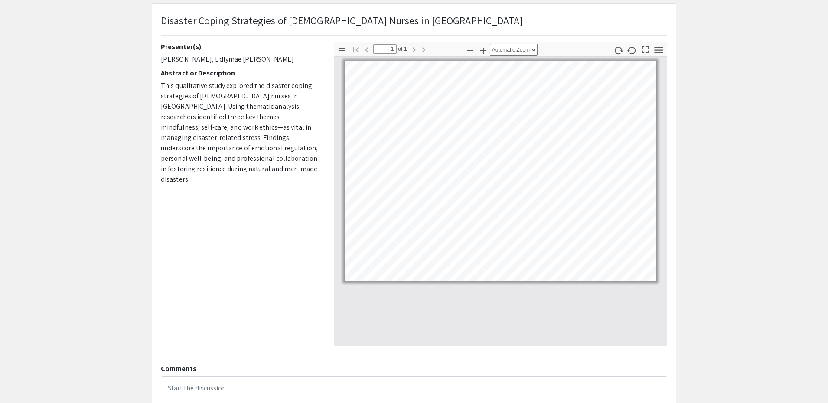
scroll to position [0, 0]
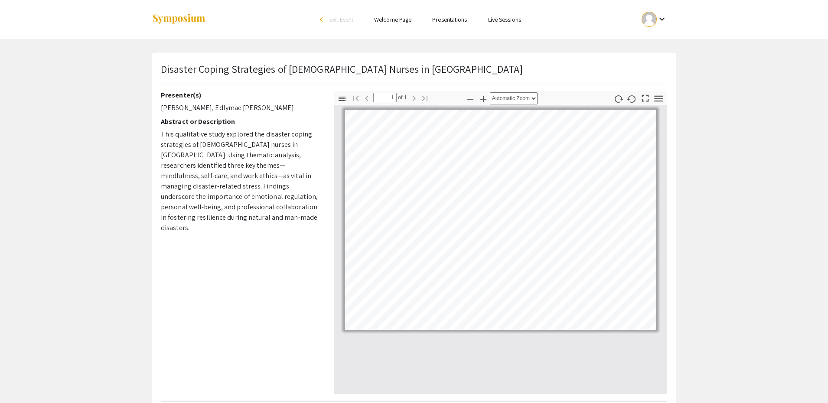
click at [451, 21] on link "Presentations" at bounding box center [449, 20] width 35 height 8
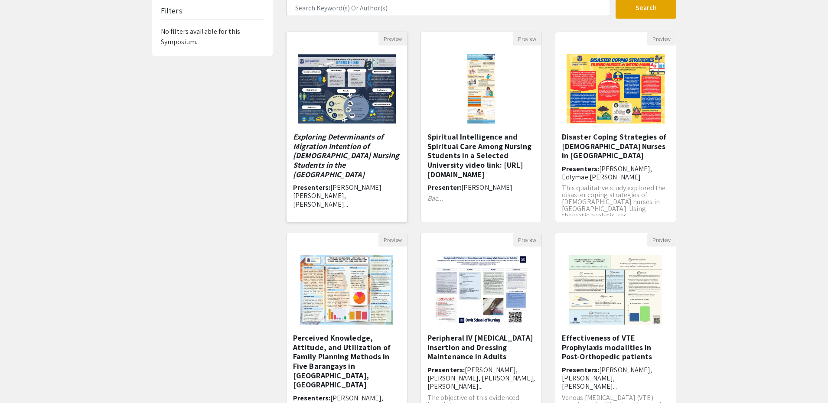
scroll to position [87, 0]
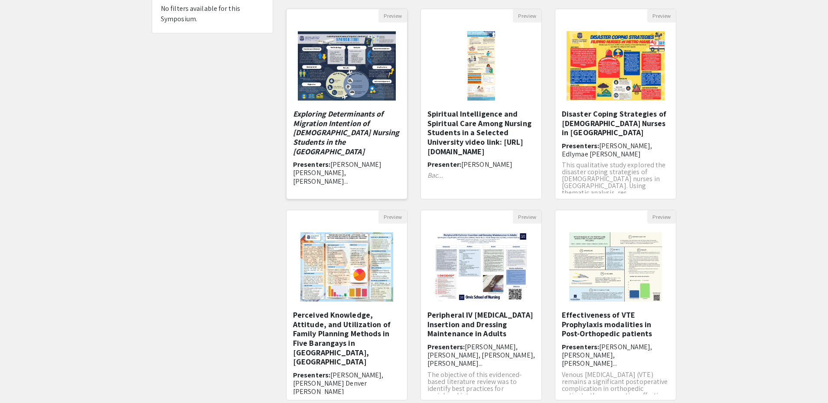
click at [341, 88] on img "Open Presentation <p><em>Exploring Determinants of Migration Intention of Filip…" at bounding box center [346, 66] width 115 height 87
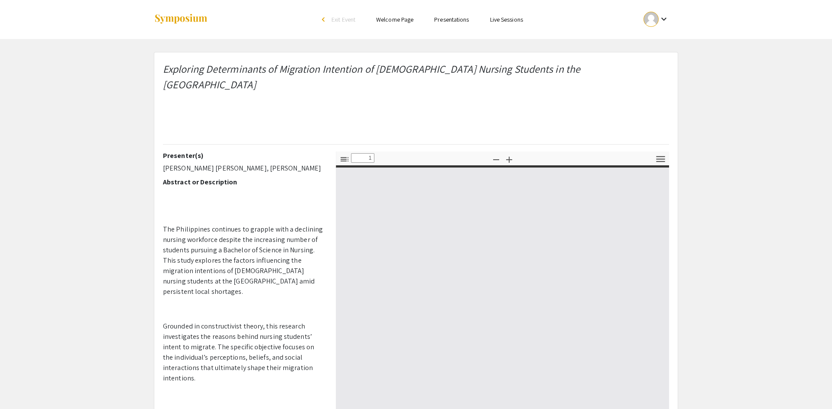
select select "custom"
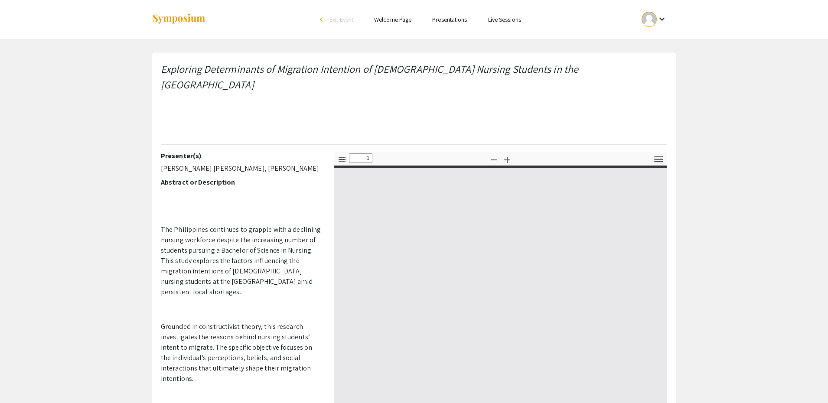
type input "0"
select select "custom"
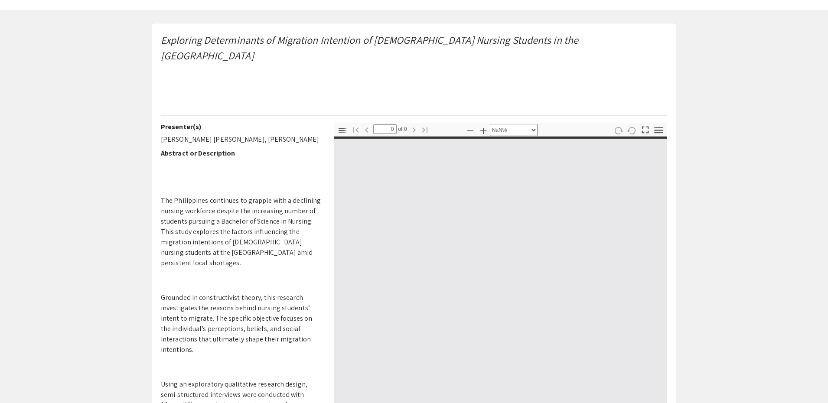
type input "1"
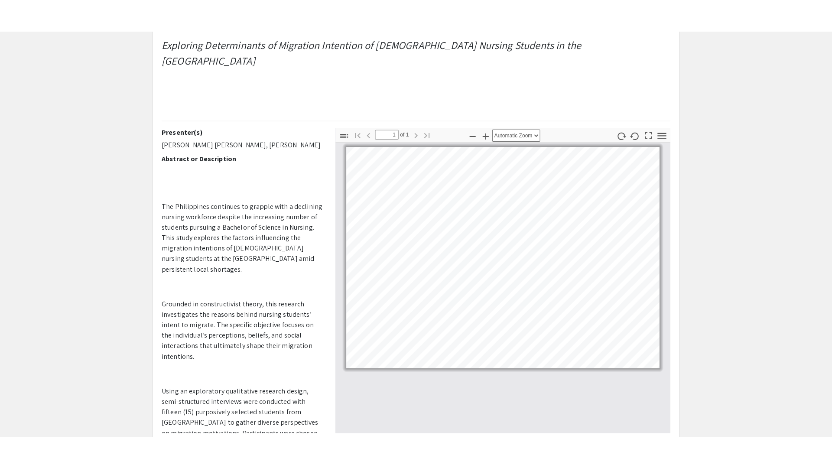
scroll to position [50, 0]
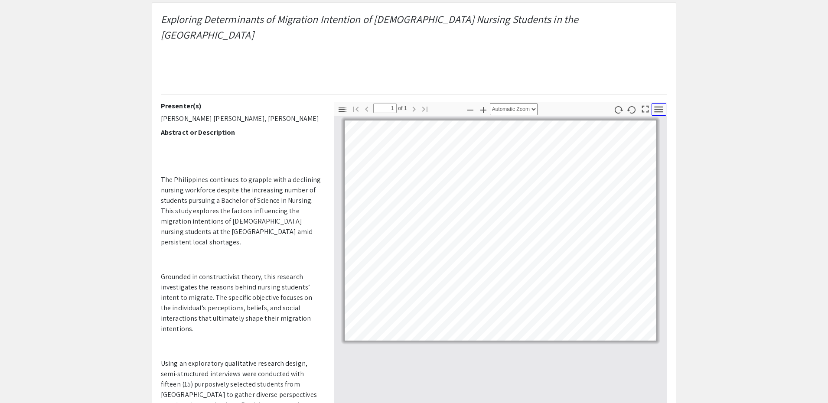
click at [652, 103] on button "Tools" at bounding box center [658, 109] width 15 height 13
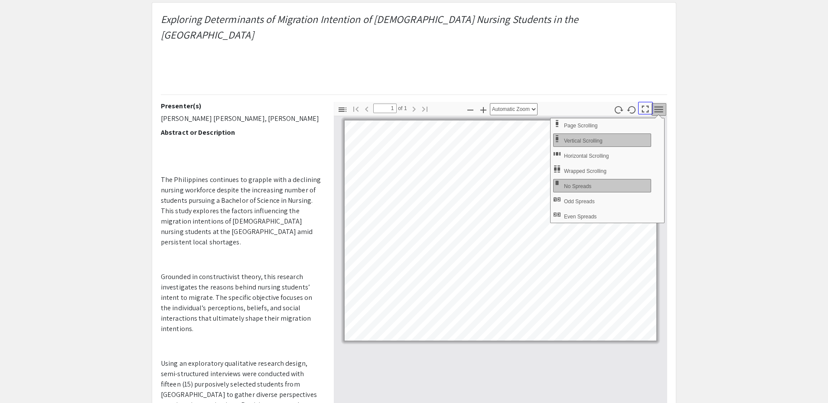
click at [644, 103] on icon "button" at bounding box center [645, 109] width 12 height 12
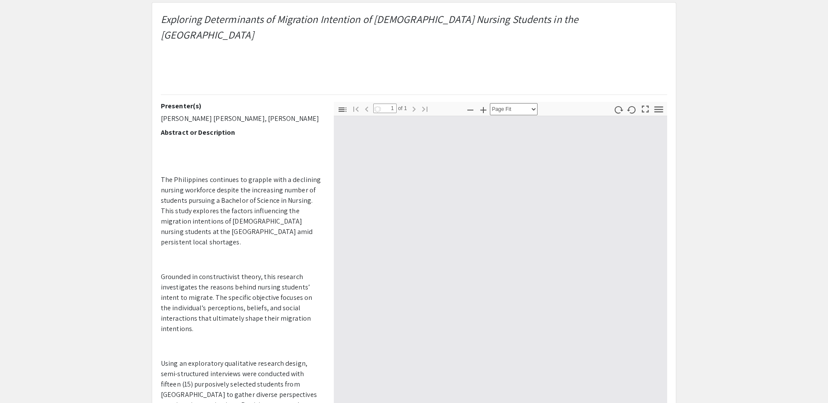
scroll to position [468, 0]
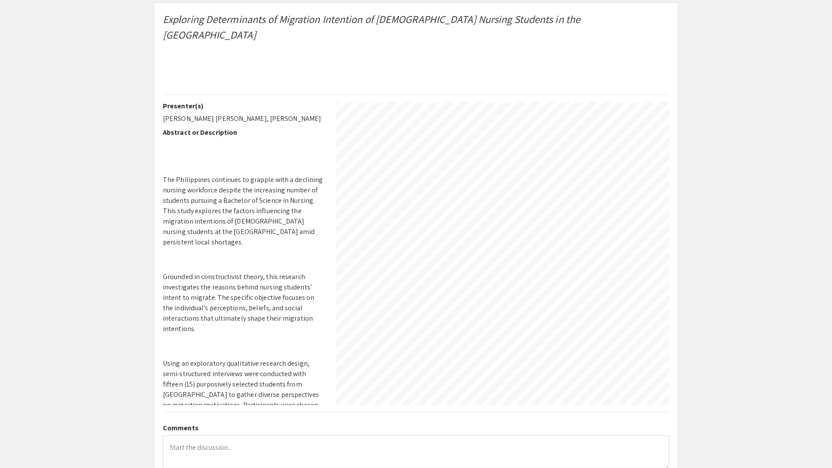
select select "auto"
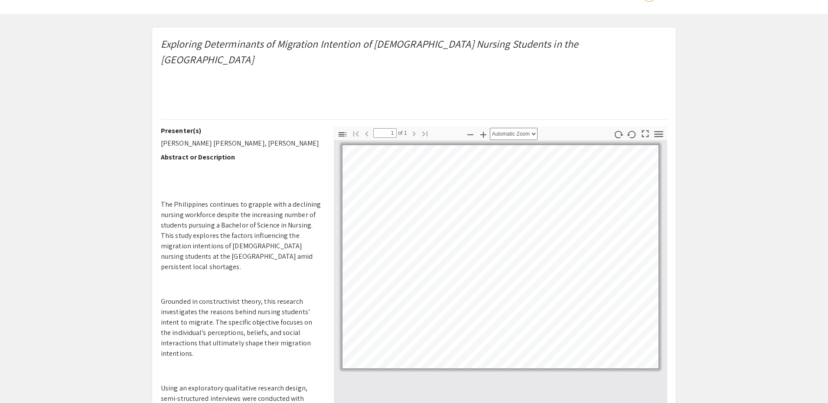
scroll to position [0, 0]
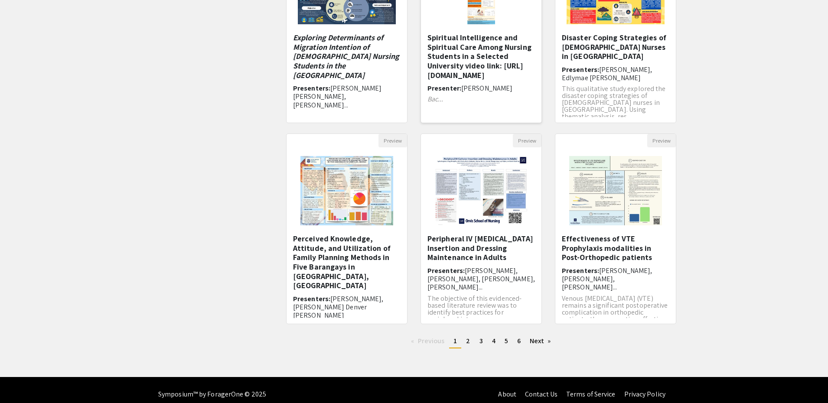
scroll to position [172, 0]
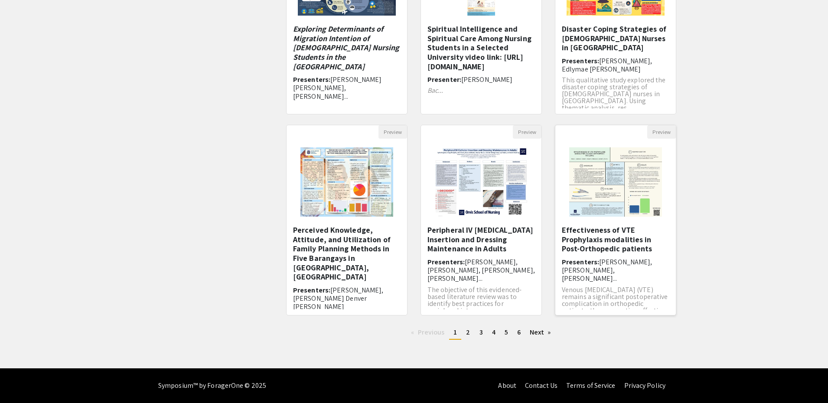
click at [622, 179] on img at bounding box center [615, 182] width 110 height 87
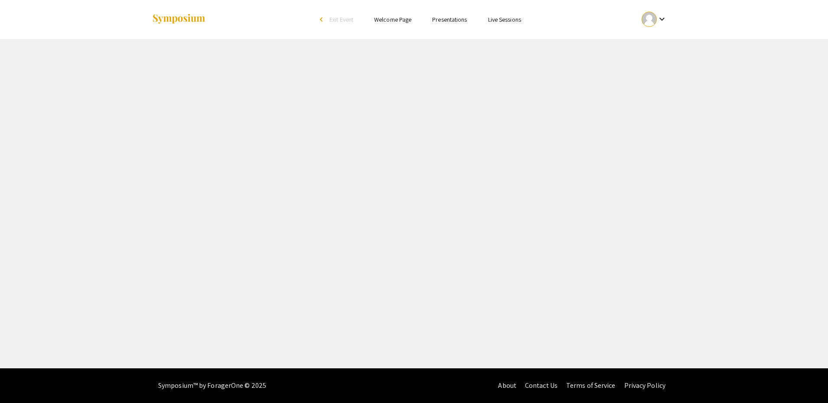
select select "custom"
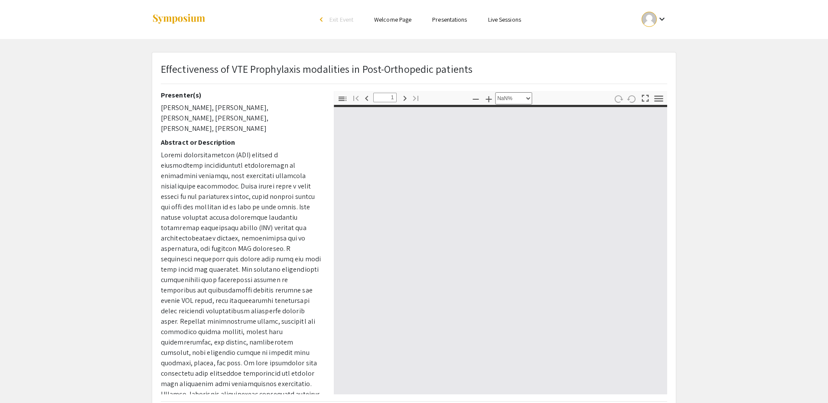
type input "0"
select select "custom"
type input "1"
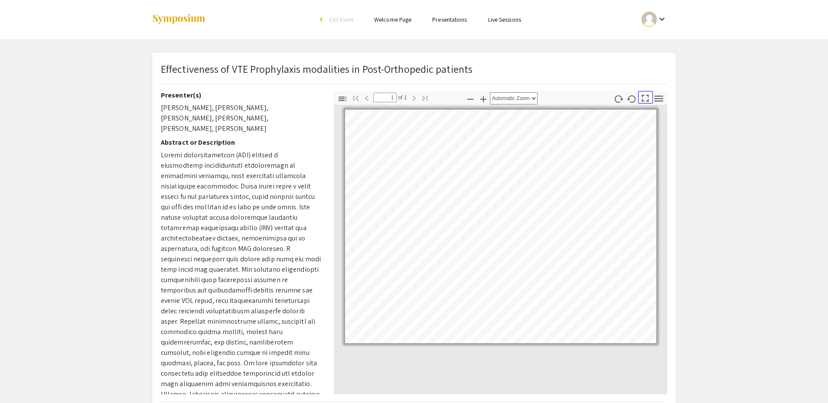
click at [646, 97] on icon "button" at bounding box center [645, 98] width 12 height 12
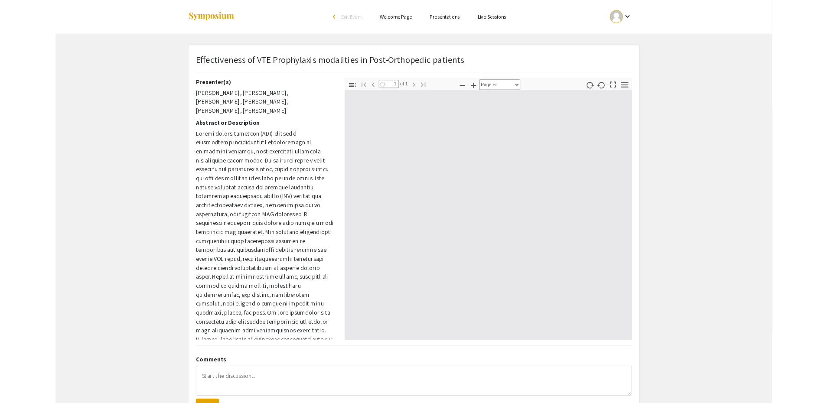
scroll to position [468, 0]
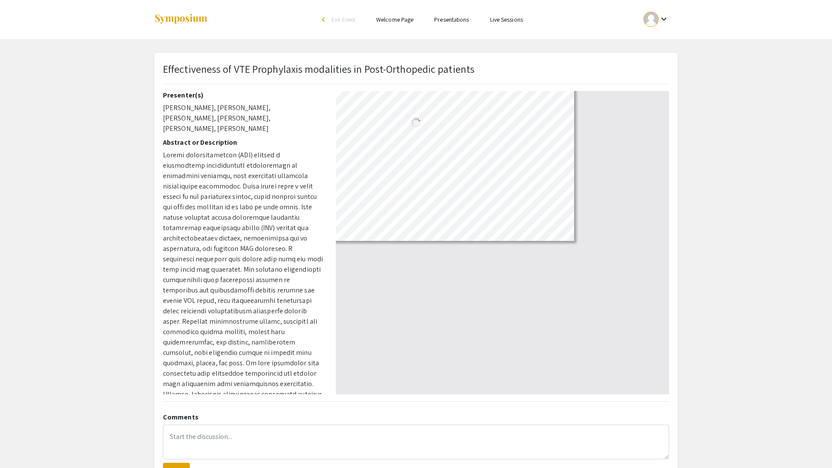
select select "auto"
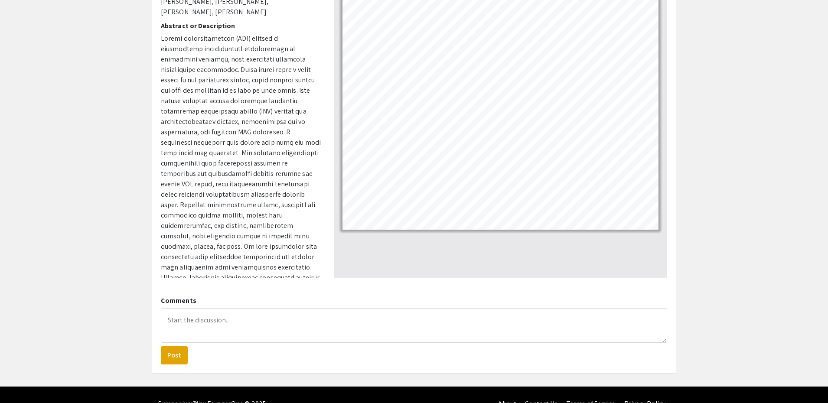
scroll to position [135, 0]
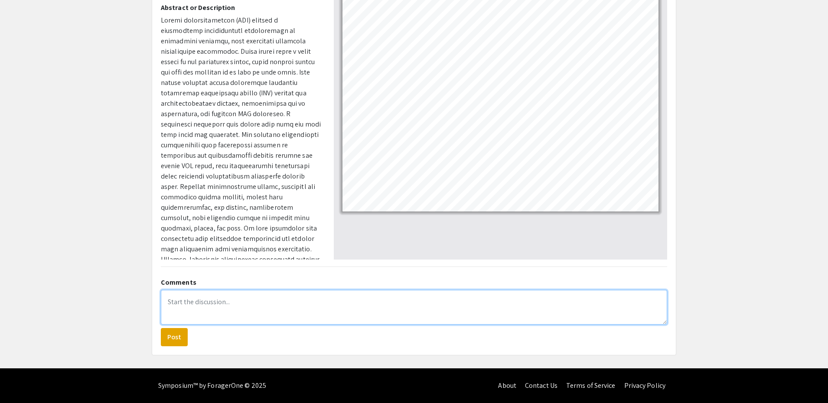
click at [205, 305] on textarea at bounding box center [414, 307] width 506 height 35
paste textarea "Hi, great job on this poster! I learned that chemoprophylactic therapy is more …"
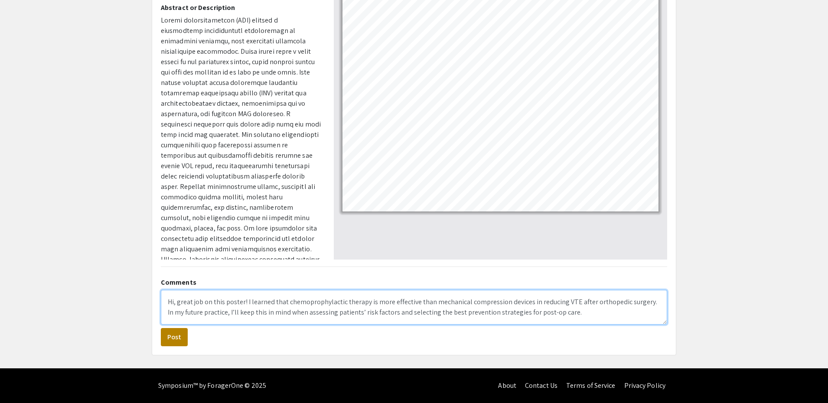
type textarea "Hi, great job on this poster! I learned that chemoprophylactic therapy is more …"
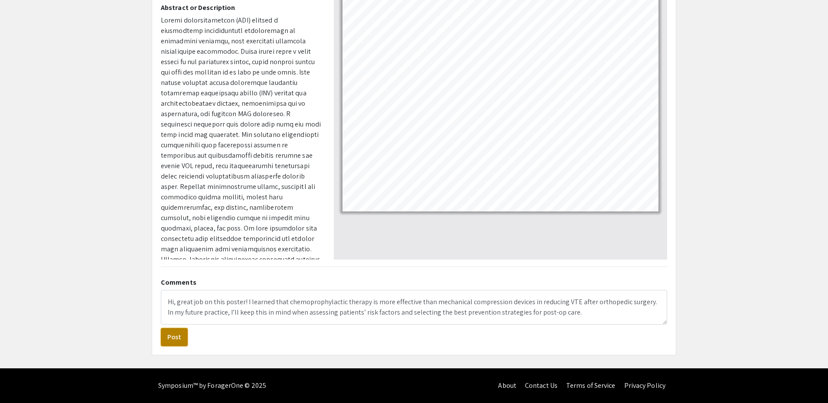
click at [176, 337] on button "Post" at bounding box center [174, 337] width 27 height 18
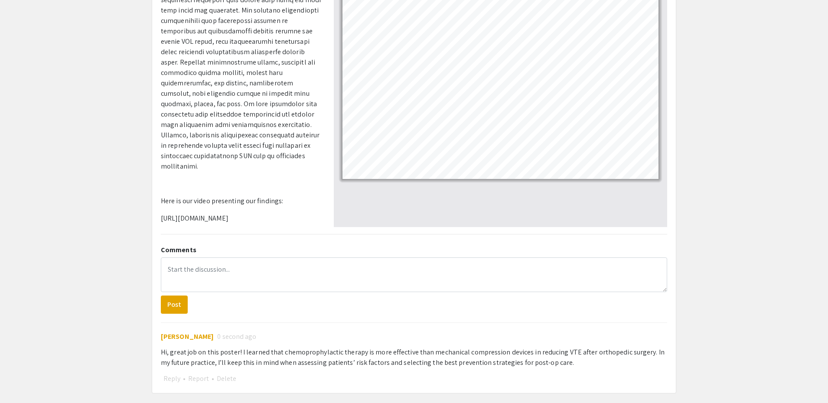
scroll to position [205, 0]
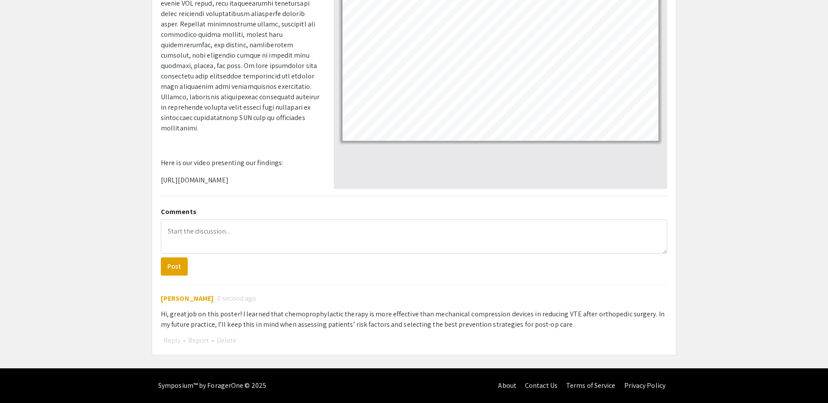
drag, startPoint x: 146, startPoint y: 284, endPoint x: 702, endPoint y: 359, distance: 560.6
